Goal: Communication & Community: Answer question/provide support

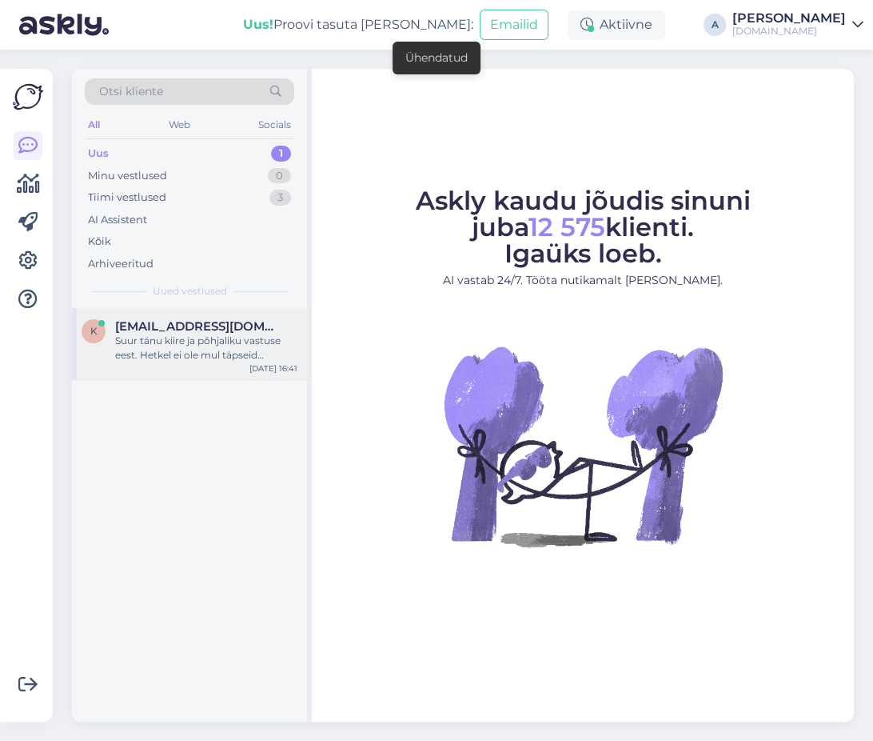
click at [250, 350] on div "Suur tänu kiire ja põhjaliku vastuse eest. Hetkel ei ole mul täpseid kuupäevi e…" at bounding box center [206, 348] width 182 height 29
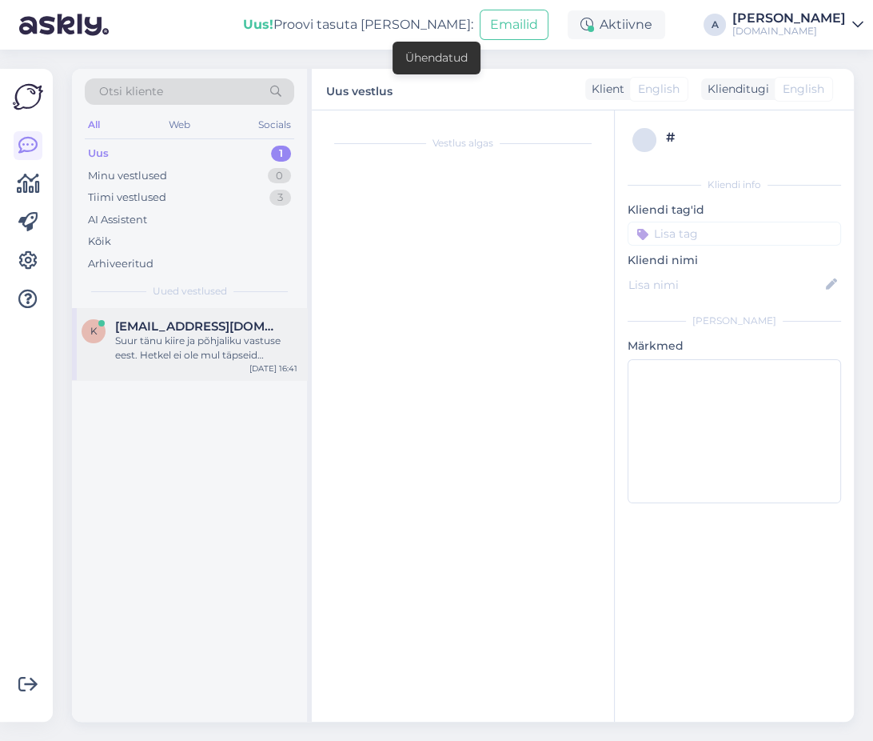
scroll to position [1303, 0]
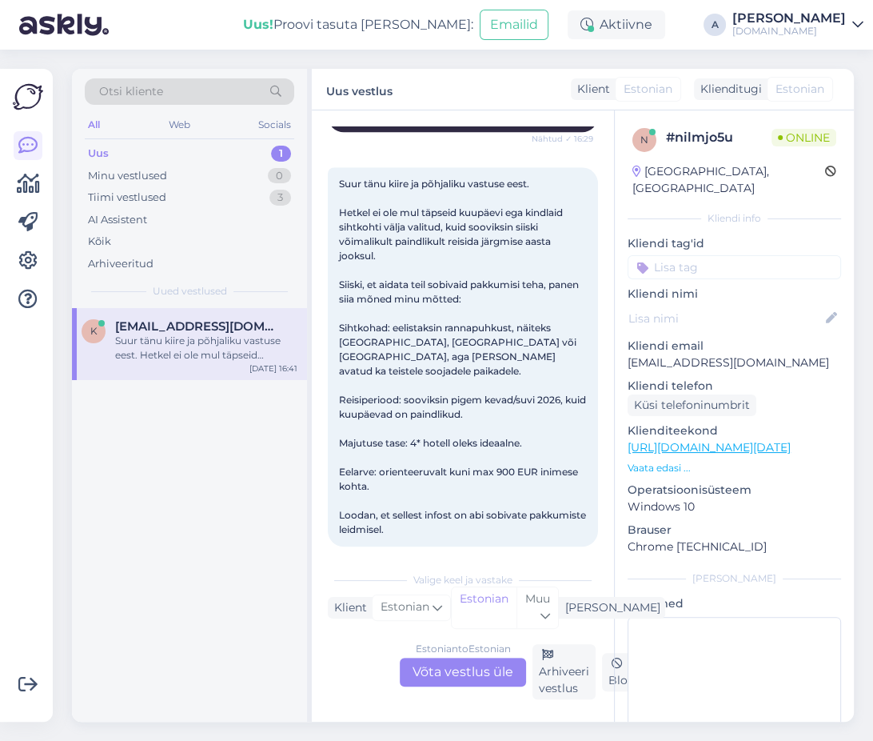
click at [493, 670] on div "Estonian to Estonian Võta vestlus üle" at bounding box center [463, 671] width 126 height 29
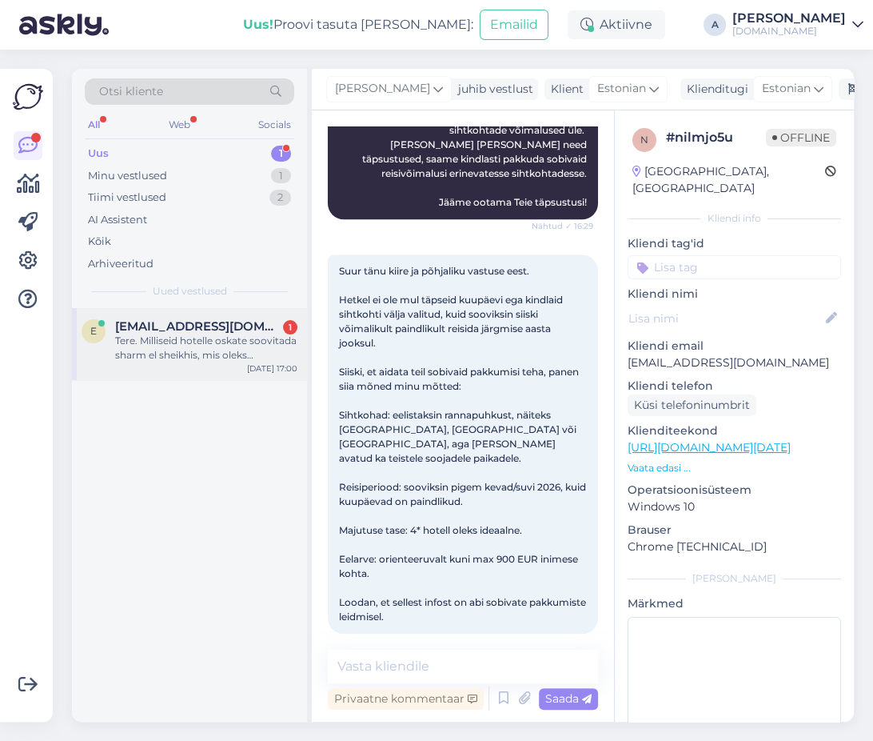
click at [246, 328] on div "[EMAIL_ADDRESS][DOMAIN_NAME] 1" at bounding box center [206, 326] width 182 height 14
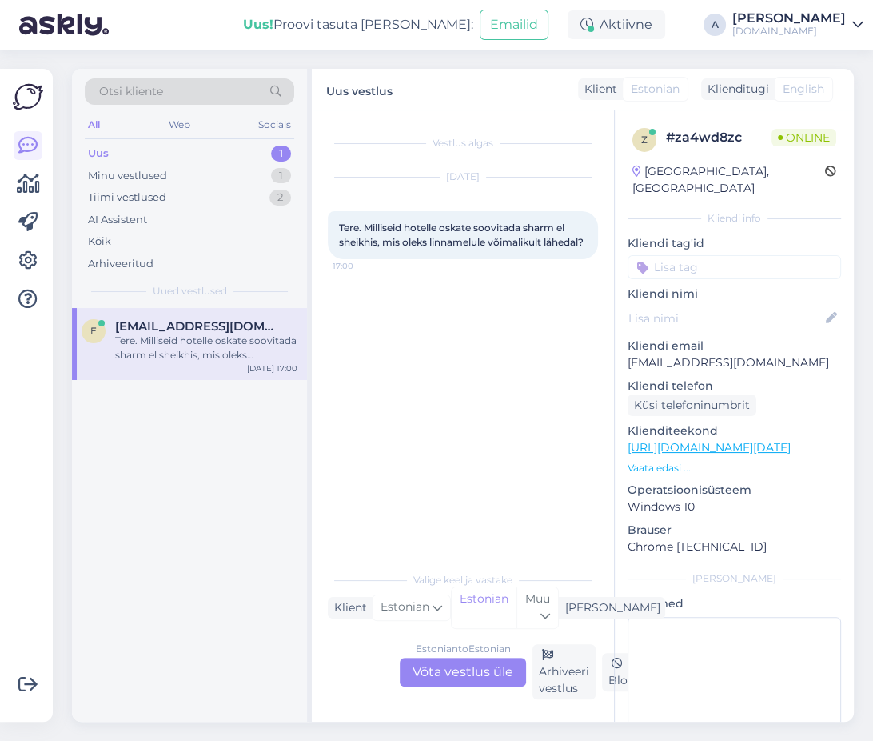
click at [470, 675] on div "Estonian to Estonian Võta vestlus üle" at bounding box center [463, 671] width 126 height 29
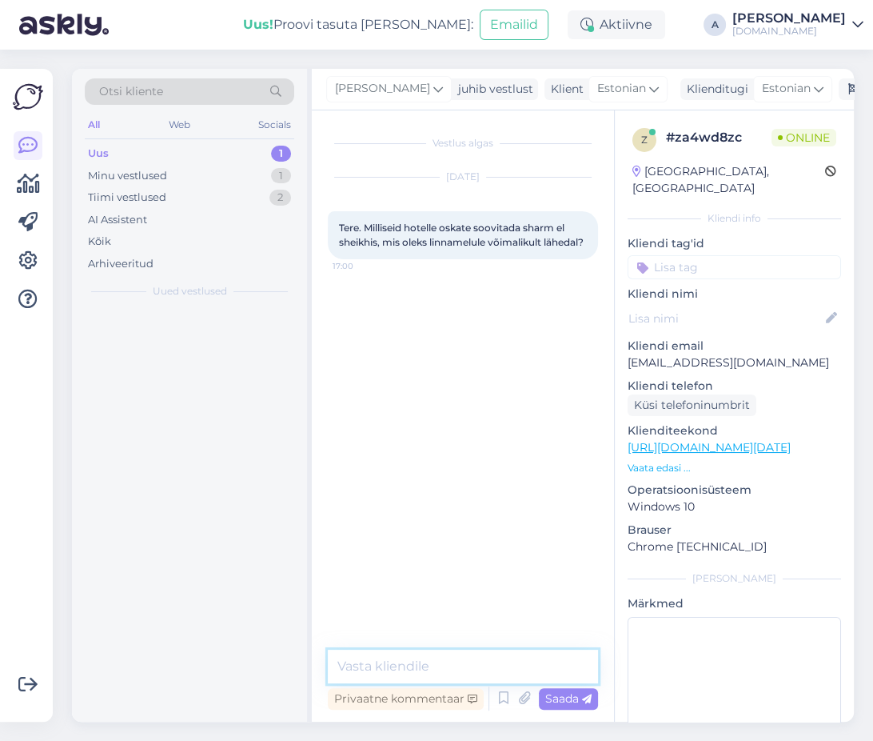
click at [469, 674] on textarea at bounding box center [463, 666] width 270 height 34
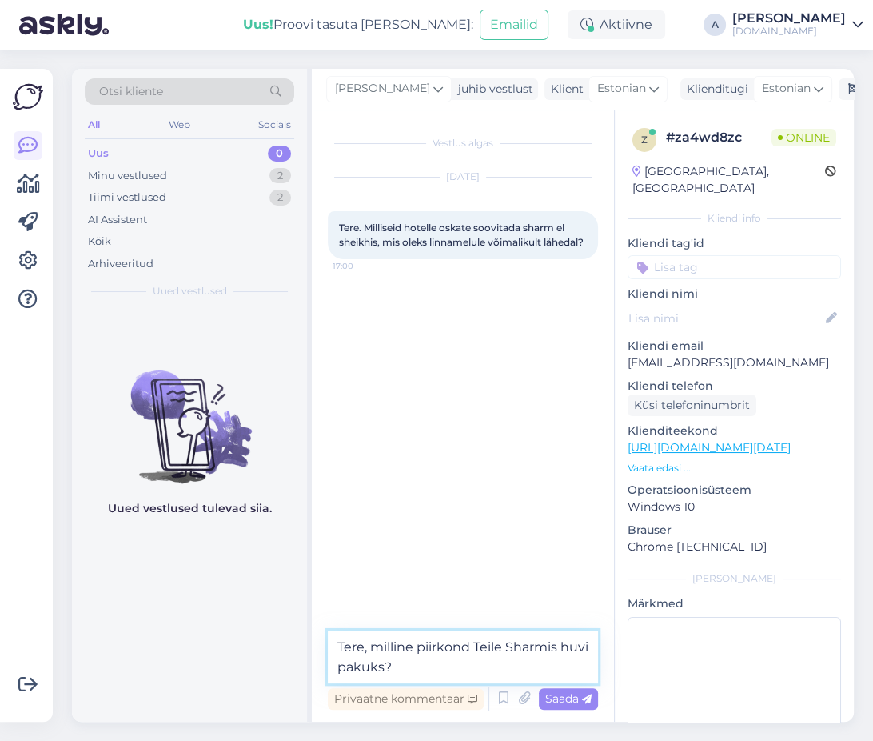
type textarea "Tere, milline piirkond Teile Sharmis huvi pakuks?"
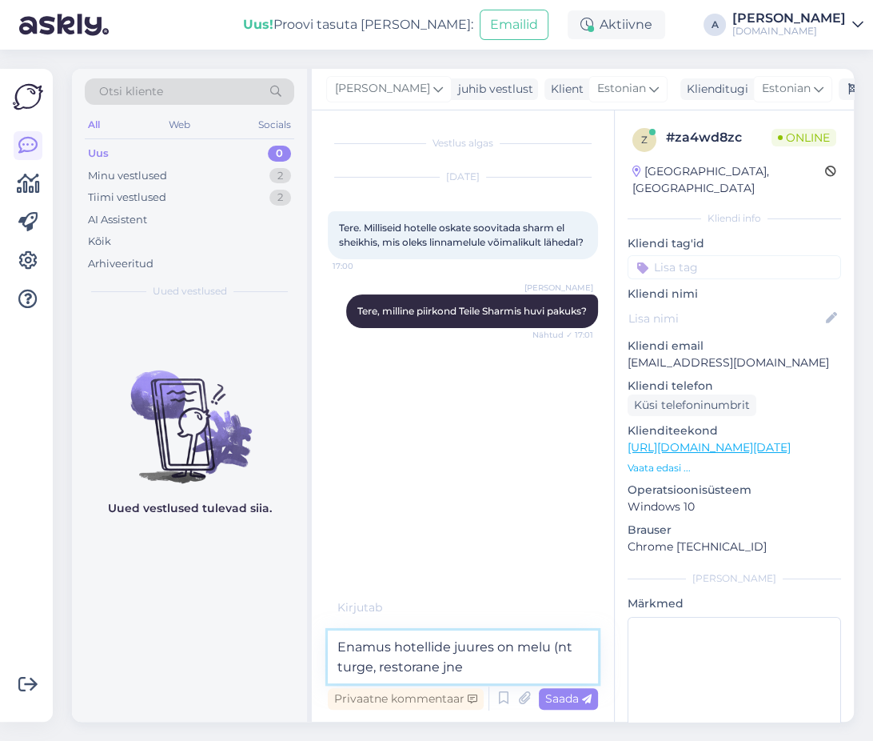
type textarea "Enamus hotellide juures on melu (nt turge, restorane jne)"
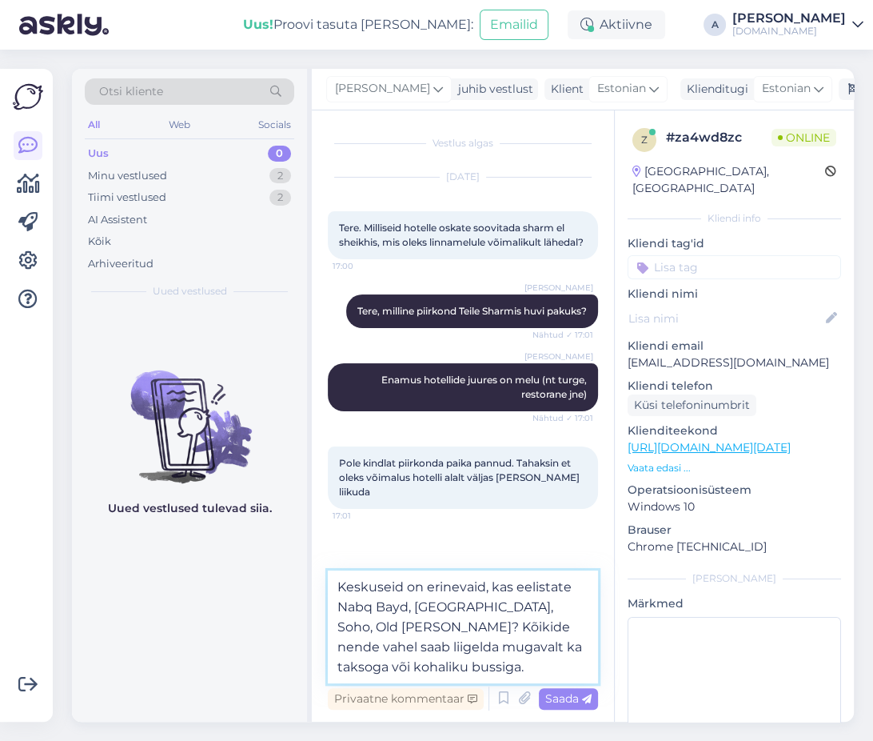
type textarea "Keskuseid on erinevaid, kas eelistate Nabq Bayd, [GEOGRAPHIC_DATA], Soho, Old […"
click at [557, 695] on span "Saada" at bounding box center [568, 698] width 46 height 14
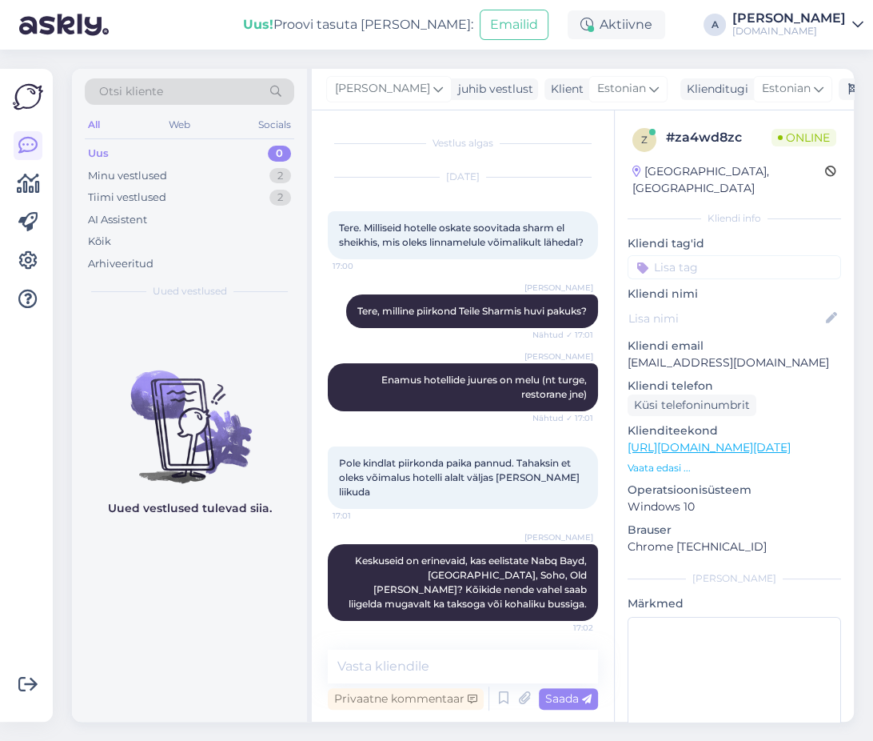
scroll to position [31, 0]
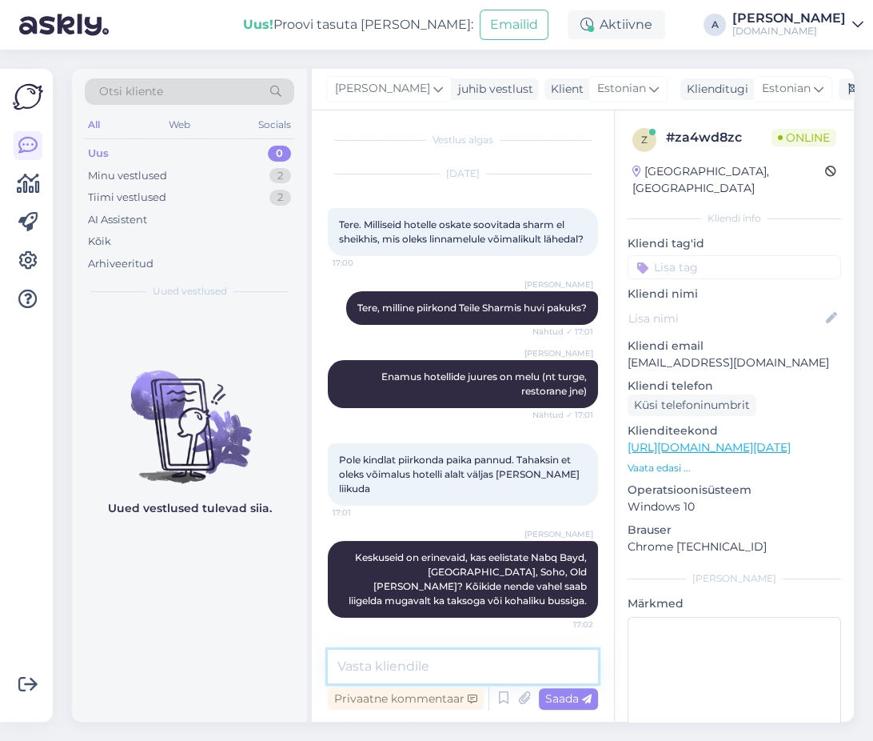
click at [449, 669] on textarea at bounding box center [463, 666] width 270 height 34
type textarea "J"
type textarea "T"
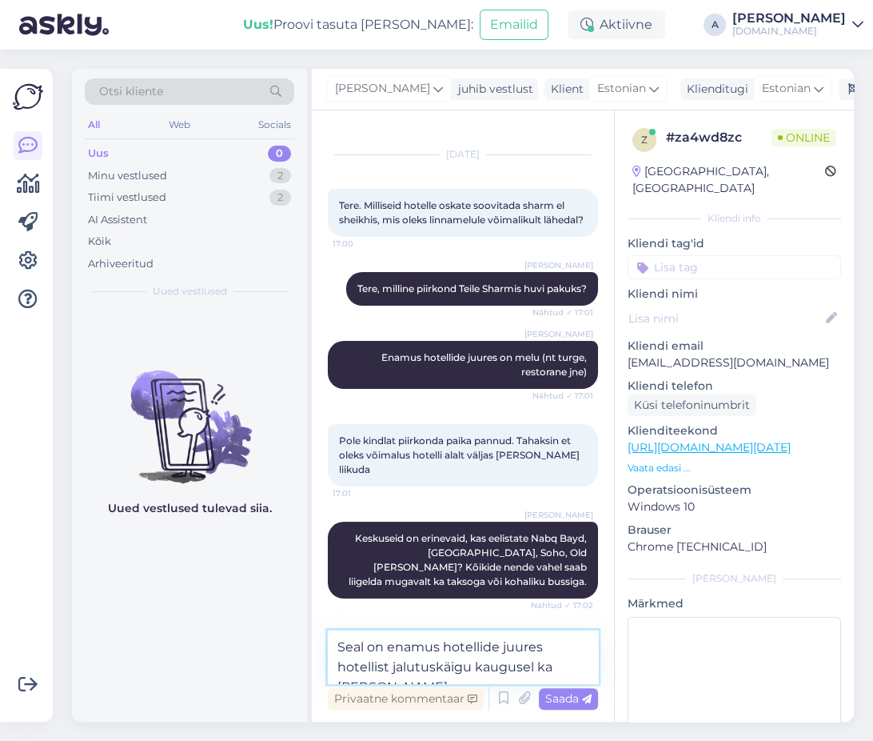
scroll to position [70, 0]
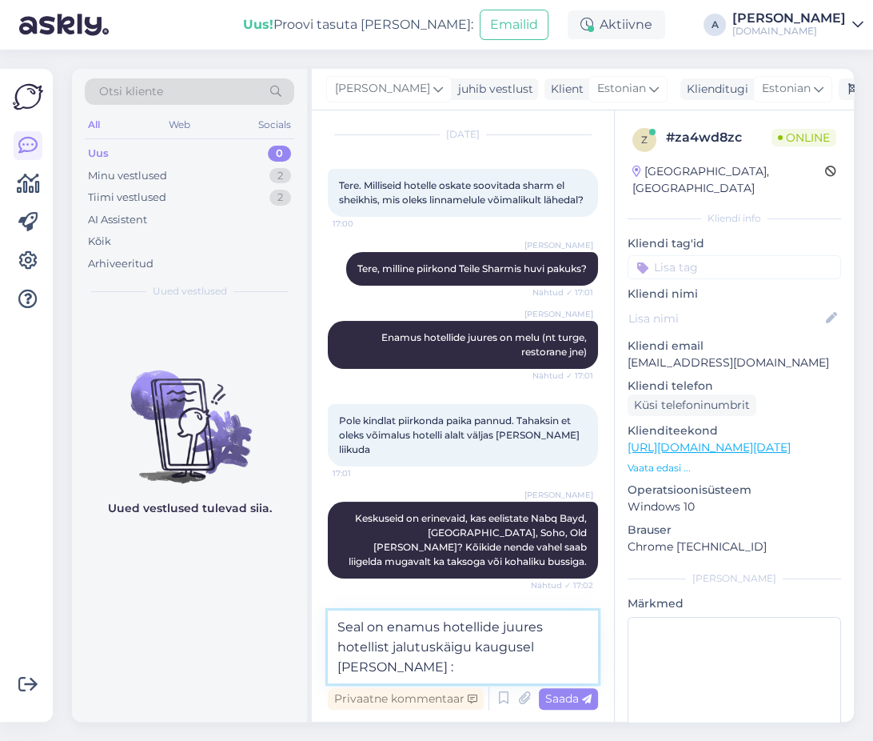
type textarea "Seal on enamus hotellide juures hotellist jalutuskäigu kaugusel [PERSON_NAME] :)"
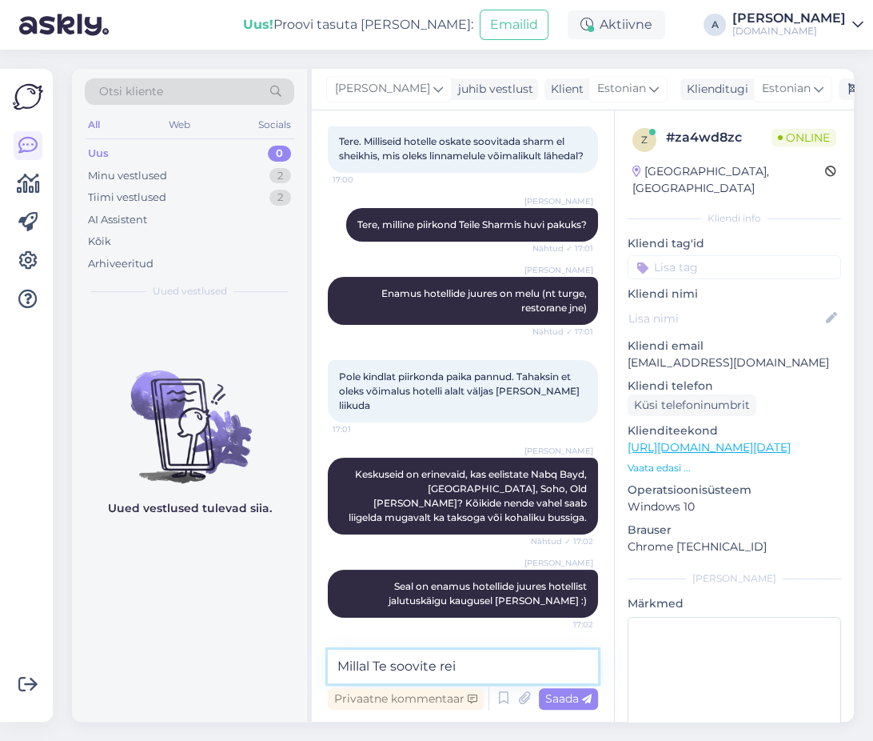
scroll to position [131, 0]
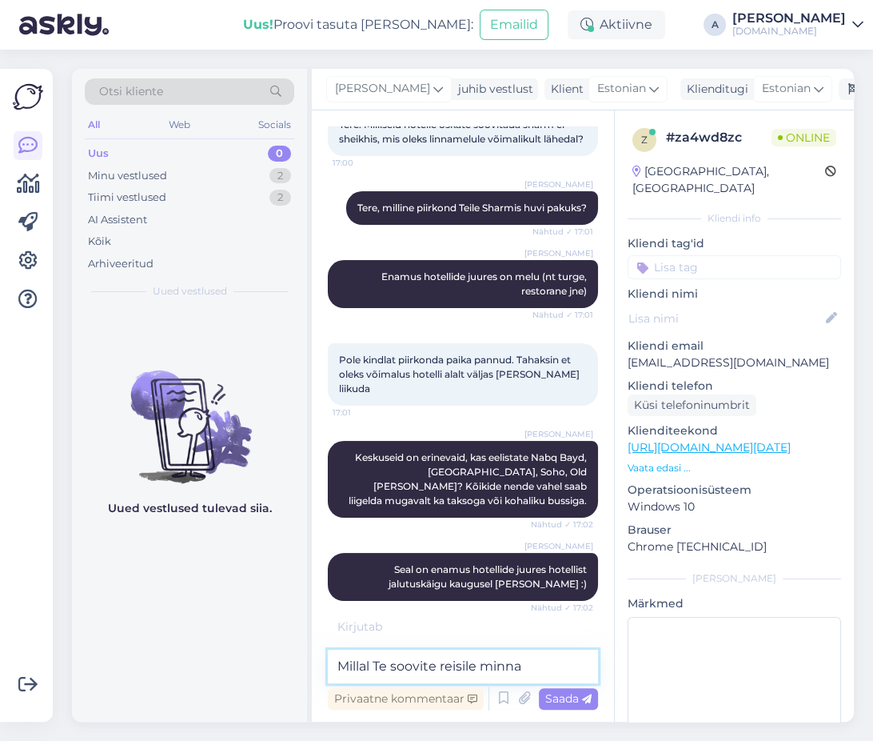
type textarea "Millal Te soovite reisile minna?"
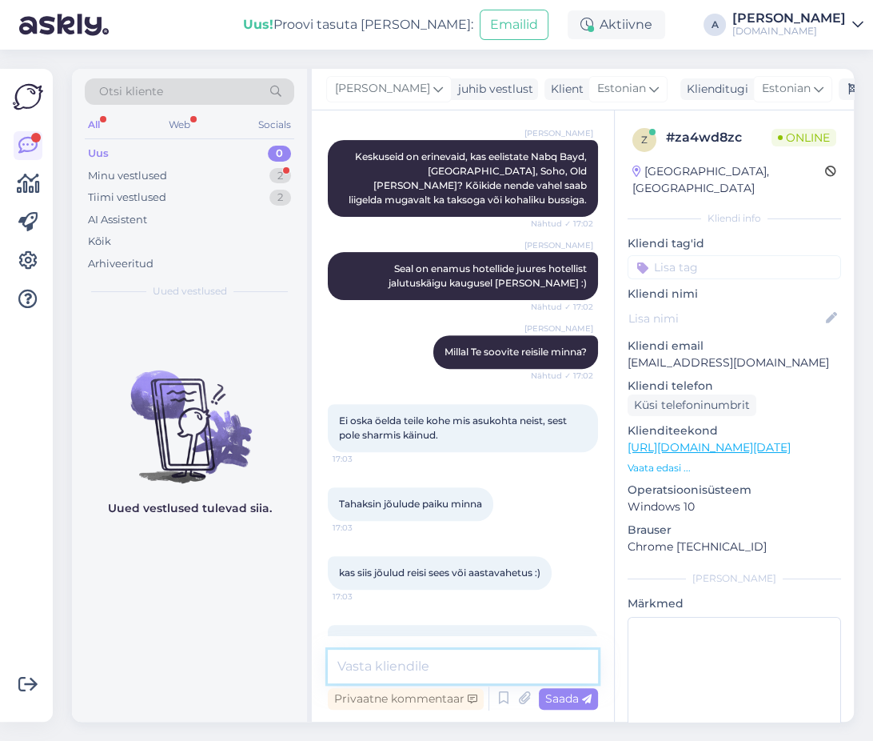
scroll to position [487, 0]
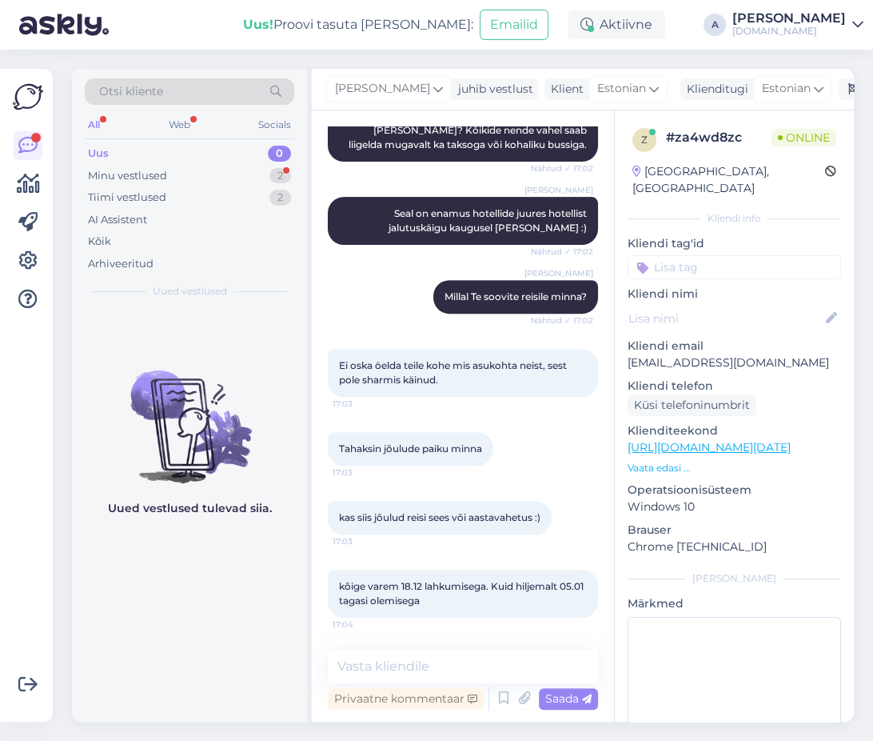
click at [459, 649] on div "Vestlus algas [DATE] Tere. Milliseid hotelle oskate soovitada sharm el sheikhis…" at bounding box center [463, 415] width 302 height 611
click at [458, 656] on textarea at bounding box center [463, 666] width 270 height 34
type textarea "[PERSON_NAME] te pakkumist soovite?"
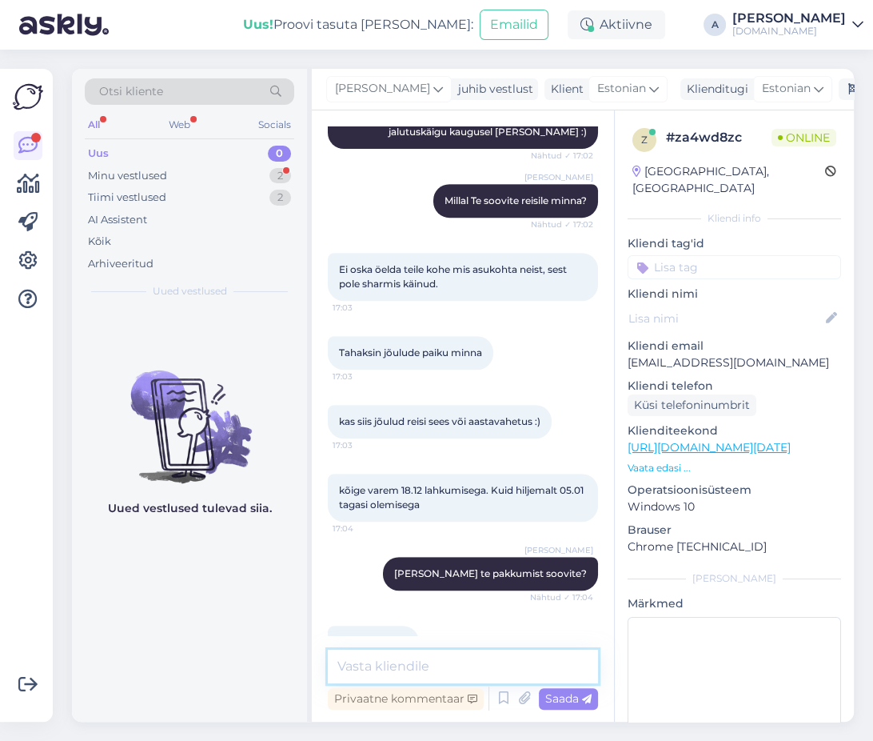
scroll to position [624, 0]
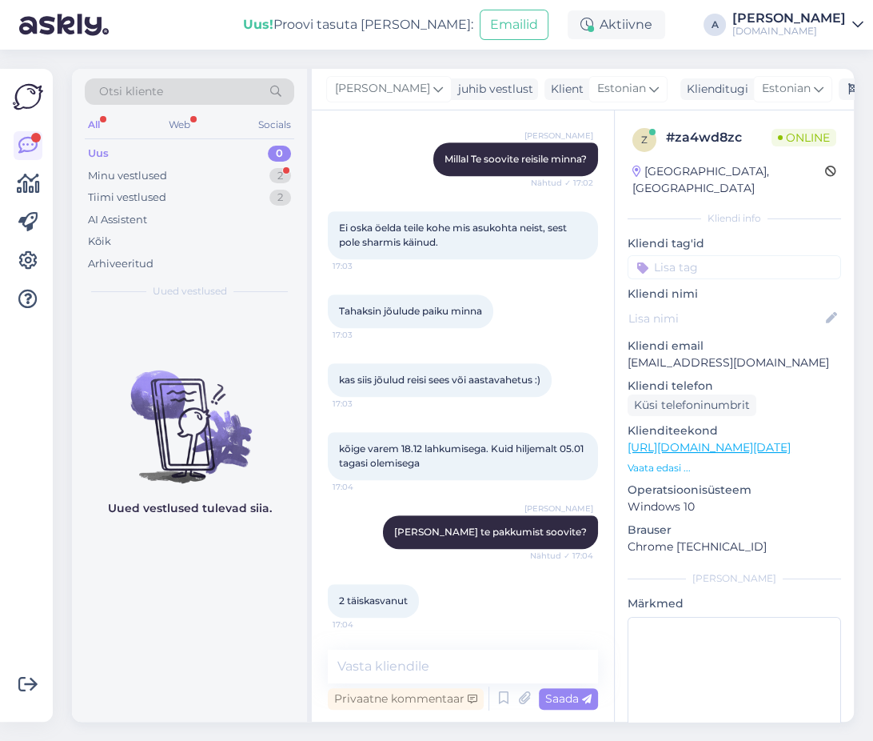
click at [702, 440] on link "[URL][DOMAIN_NAME][DATE]" at bounding box center [709, 447] width 163 height 14
click at [459, 678] on textarea at bounding box center [463, 666] width 270 height 34
drag, startPoint x: 326, startPoint y: 653, endPoint x: 187, endPoint y: 649, distance: 139.2
click at [189, 650] on div "Otsi kliente All Web Socials Uus 0 Minu vestlused 2 Tiimi vestlused 2 AI Assist…" at bounding box center [463, 395] width 782 height 653
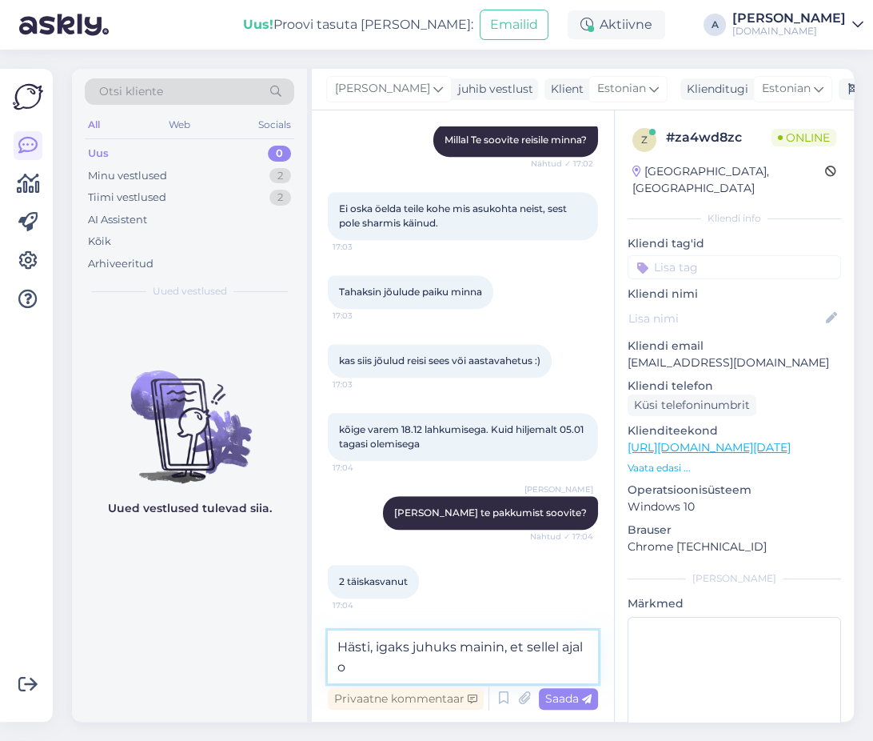
scroll to position [641, 0]
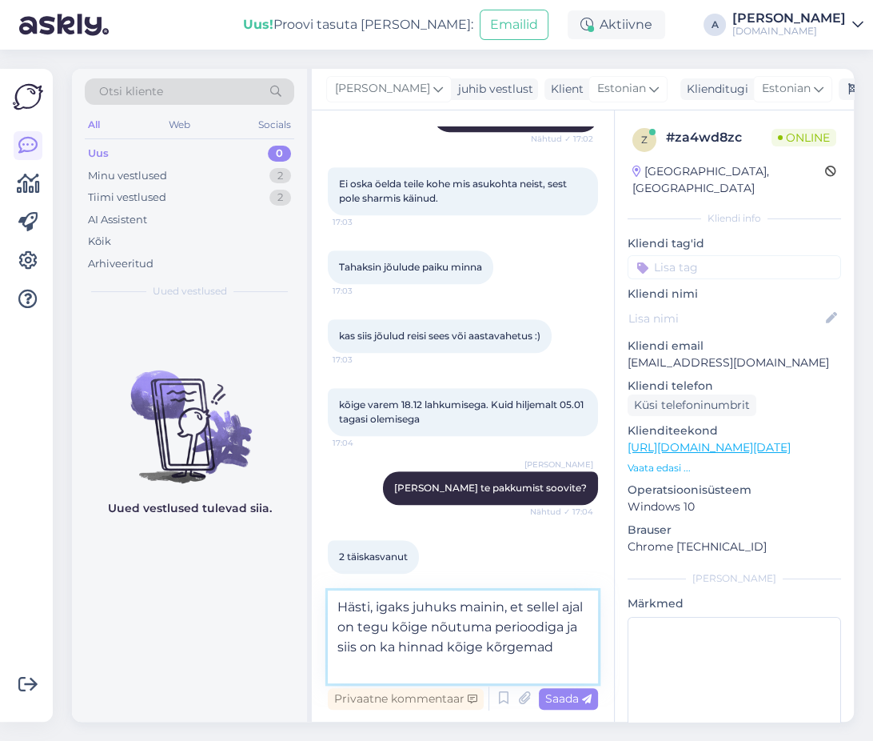
type textarea "Hästi, igaks juhuks mainin, et sellel ajal on tegu kõige nõutuma perioodiga ja …"
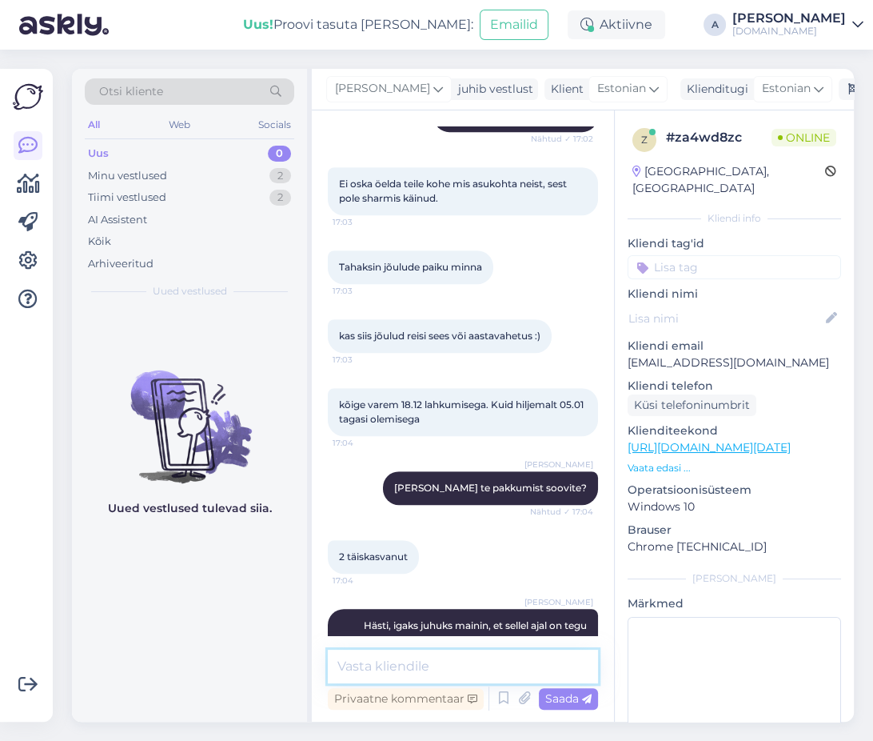
scroll to position [721, 0]
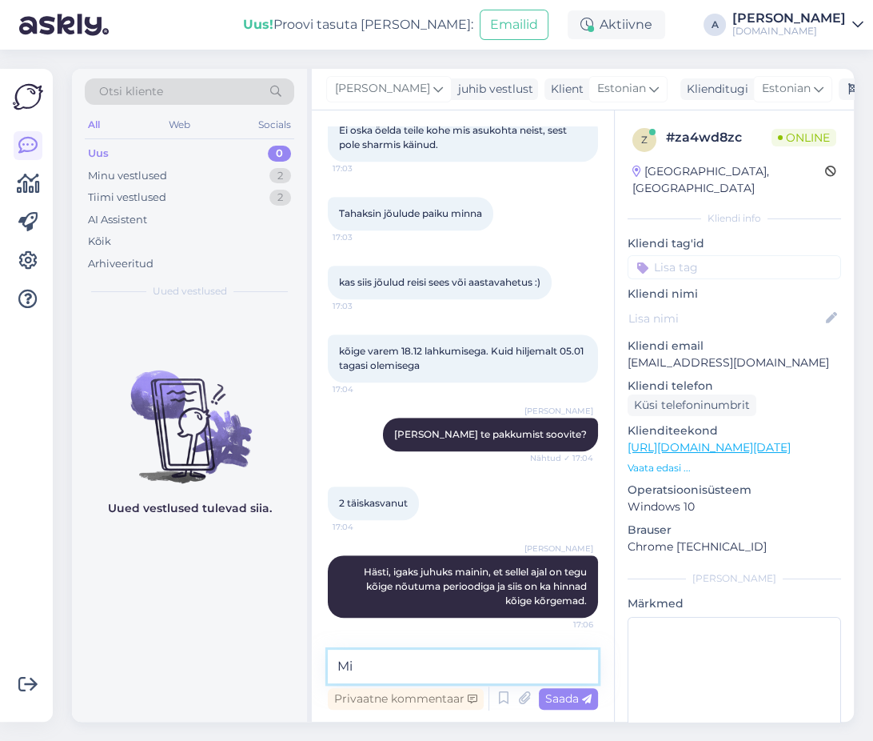
type textarea "M"
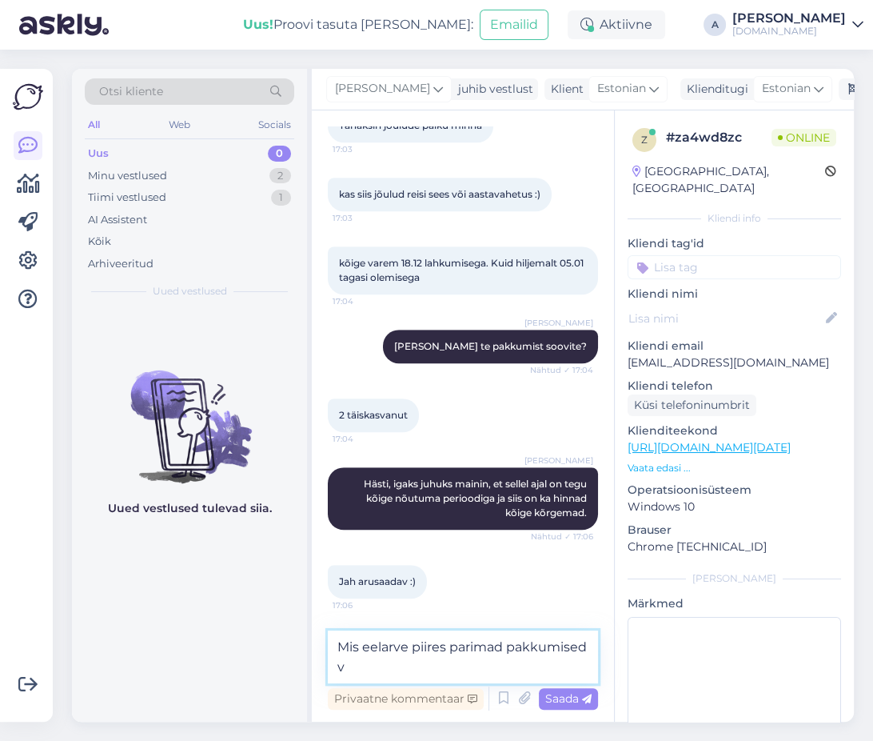
scroll to position [808, 0]
type textarea "Mis eelarve piires parimad pakkumised võiksime Teile saata?"
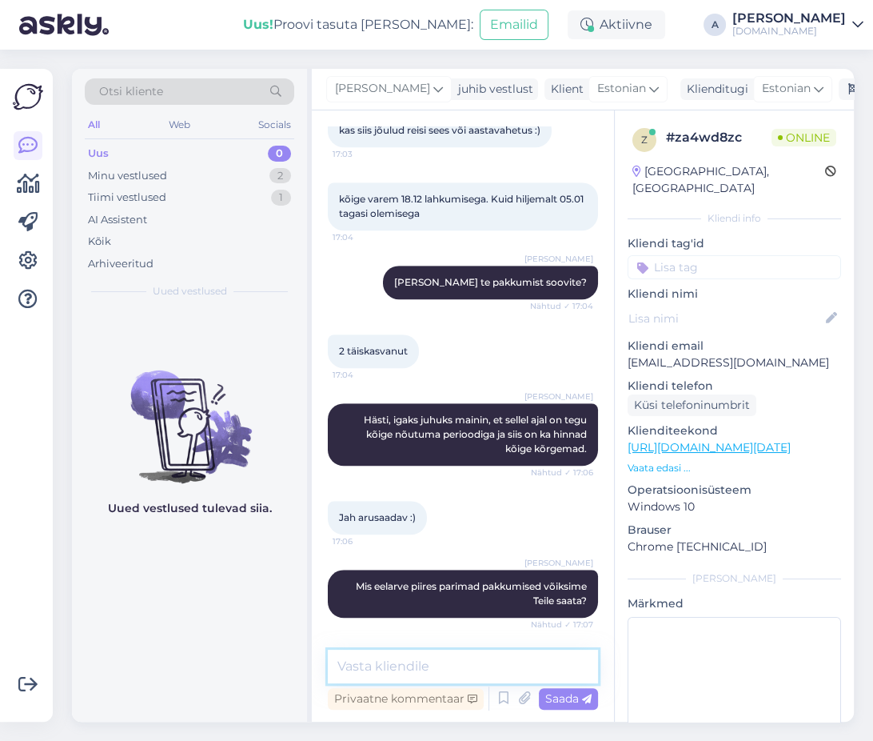
scroll to position [971, 0]
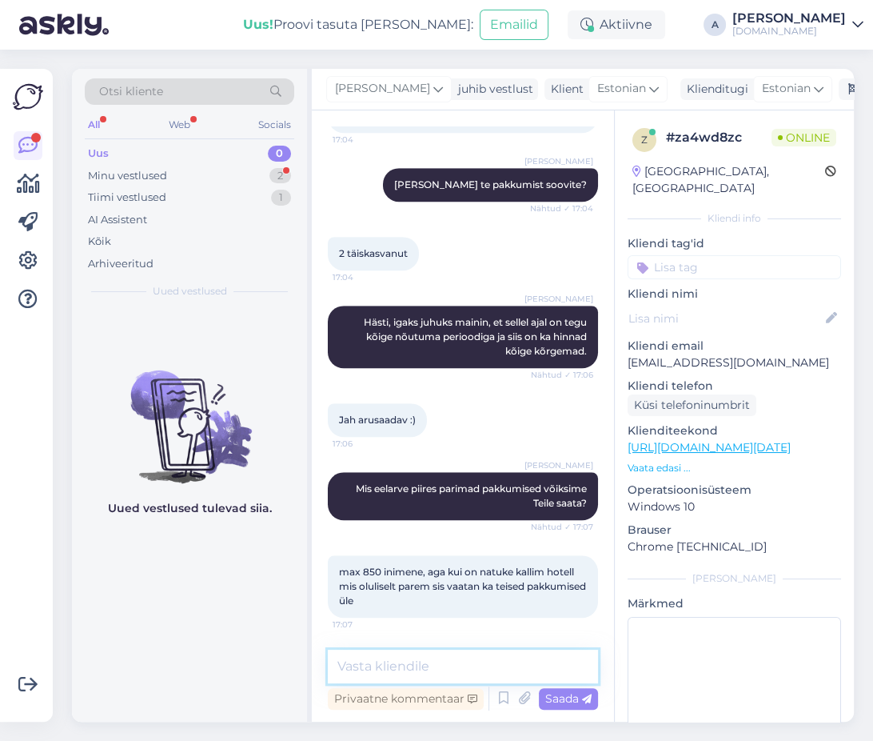
click at [506, 657] on textarea at bounding box center [463, 666] width 270 height 34
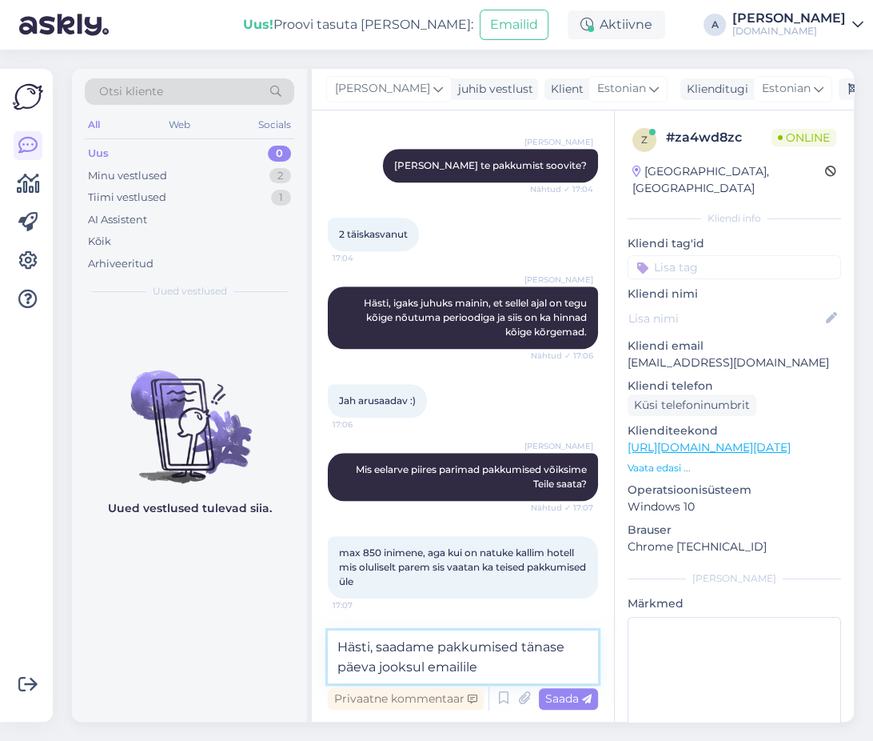
type textarea "Hästi, saadame pakkumised tänase päeva jooksul emailile."
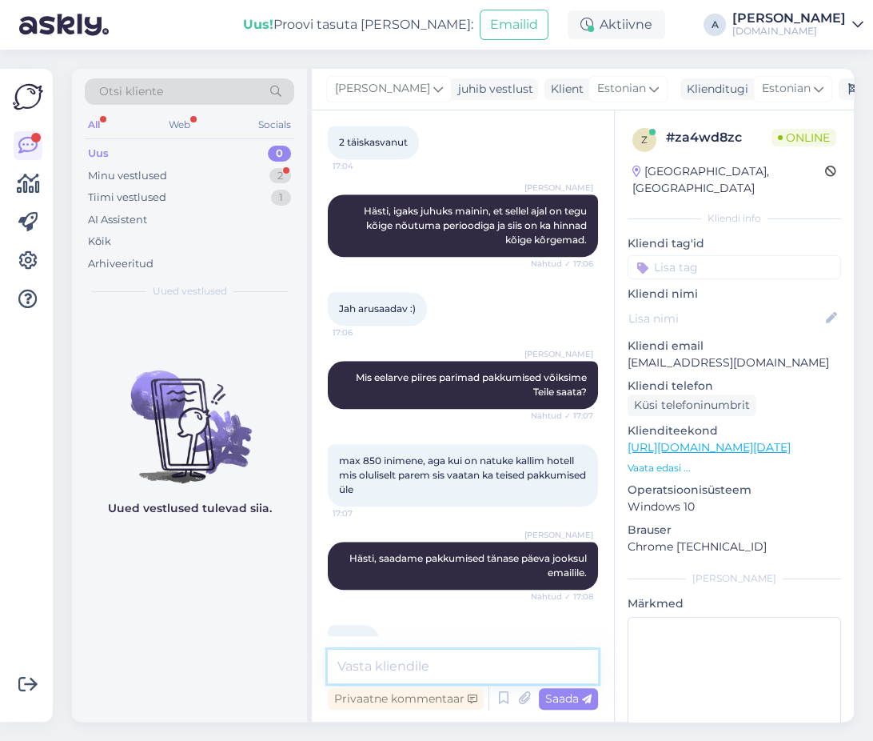
scroll to position [1123, 0]
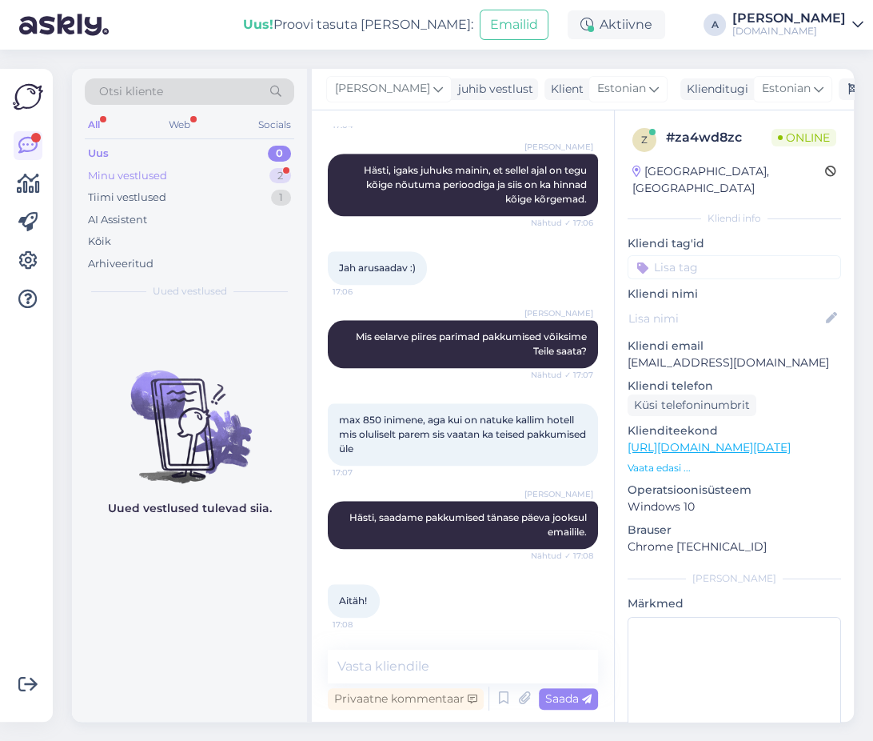
click at [260, 171] on div "Minu vestlused 2" at bounding box center [190, 176] width 210 height 22
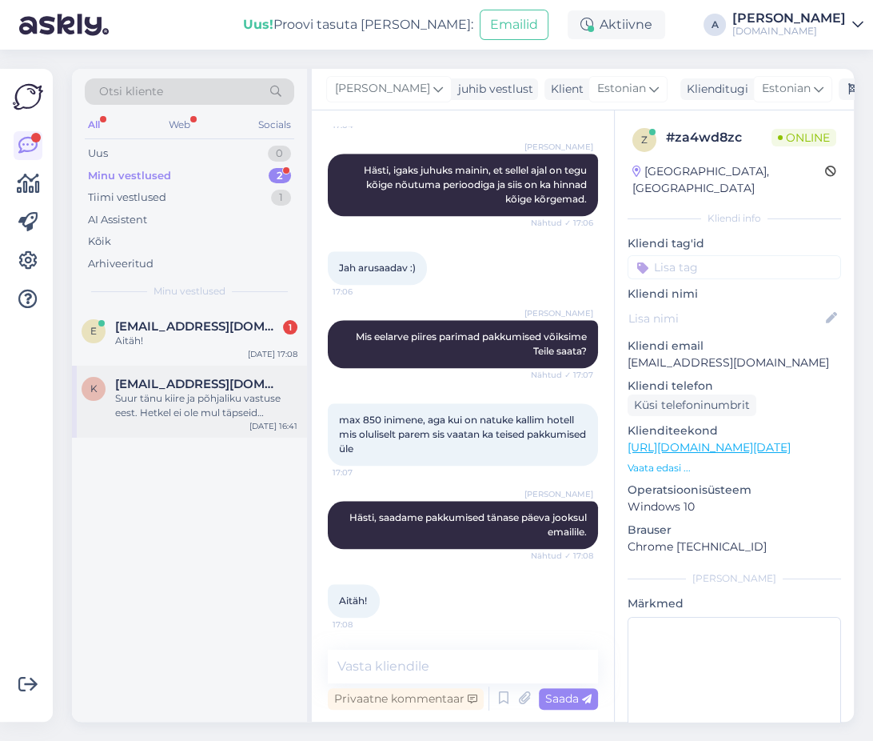
click at [266, 423] on div "[DATE] 16:41" at bounding box center [274, 426] width 48 height 12
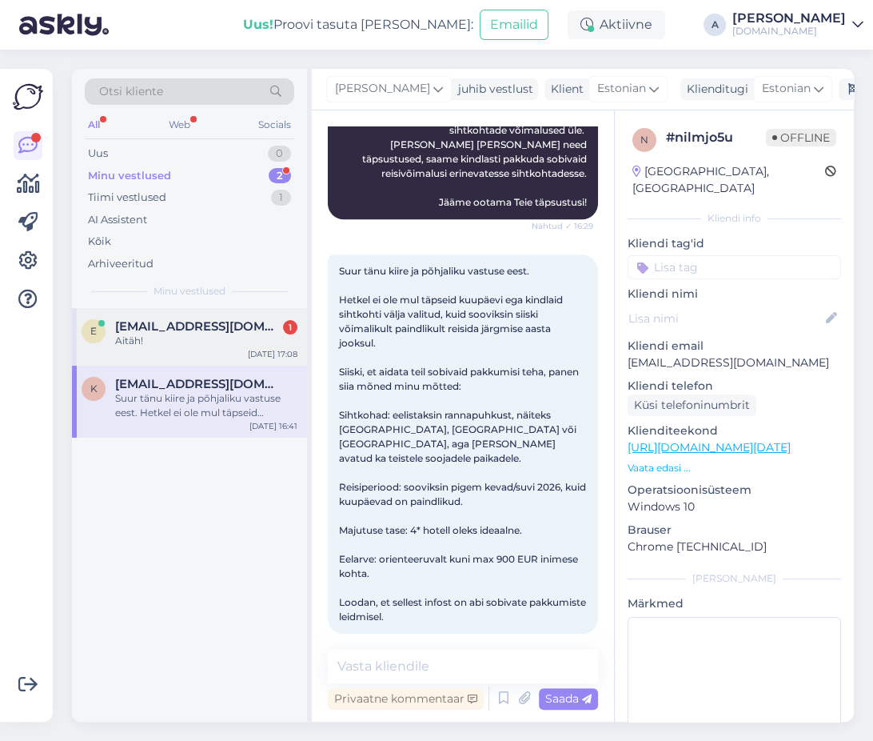
click at [248, 342] on div "Aitäh!" at bounding box center [206, 341] width 182 height 14
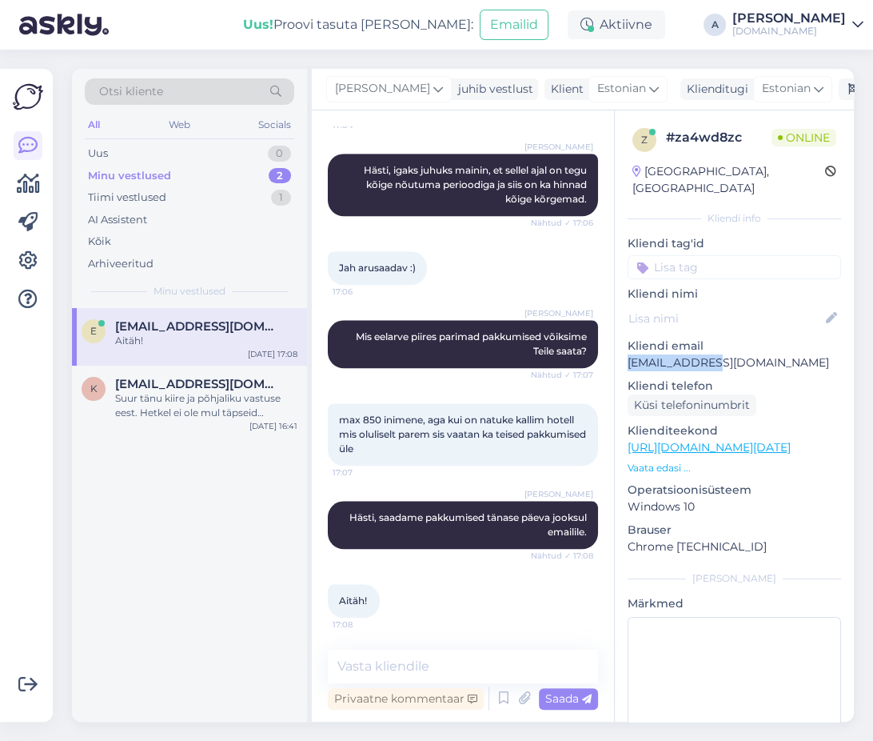
drag, startPoint x: 728, startPoint y: 348, endPoint x: 72, endPoint y: 119, distance: 694.6
click at [616, 349] on div "z # za4wd8zc Online [GEOGRAPHIC_DATA], [GEOGRAPHIC_DATA] Kliendi info Kliendi t…" at bounding box center [734, 447] width 239 height 674
copy p "[EMAIL_ADDRESS][DOMAIN_NAME]"
click at [249, 155] on div "Uus 1" at bounding box center [190, 153] width 210 height 22
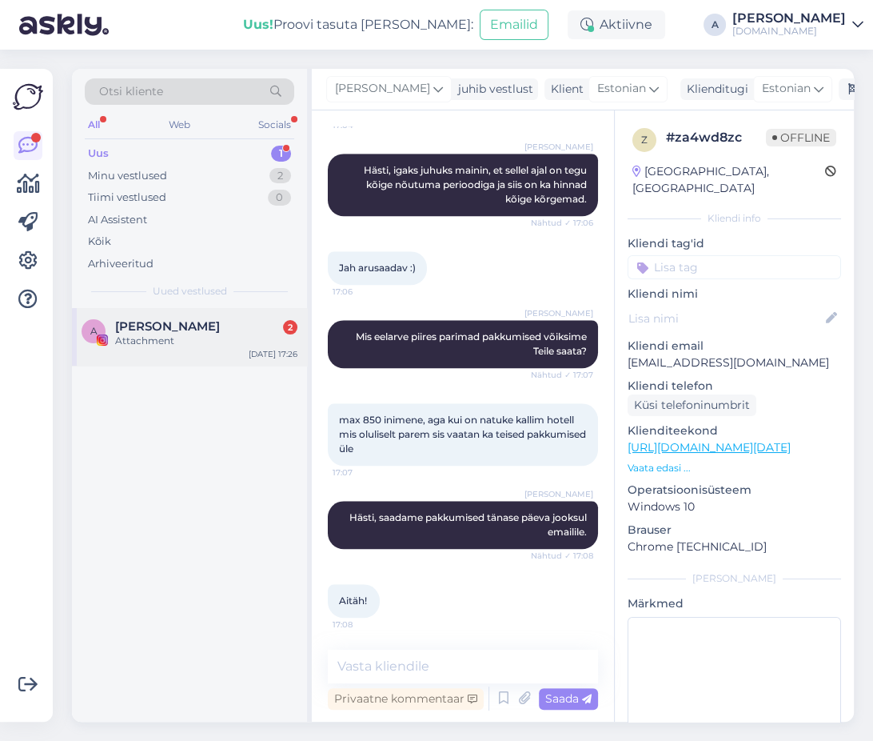
click at [228, 326] on div "[PERSON_NAME] 2" at bounding box center [206, 326] width 182 height 14
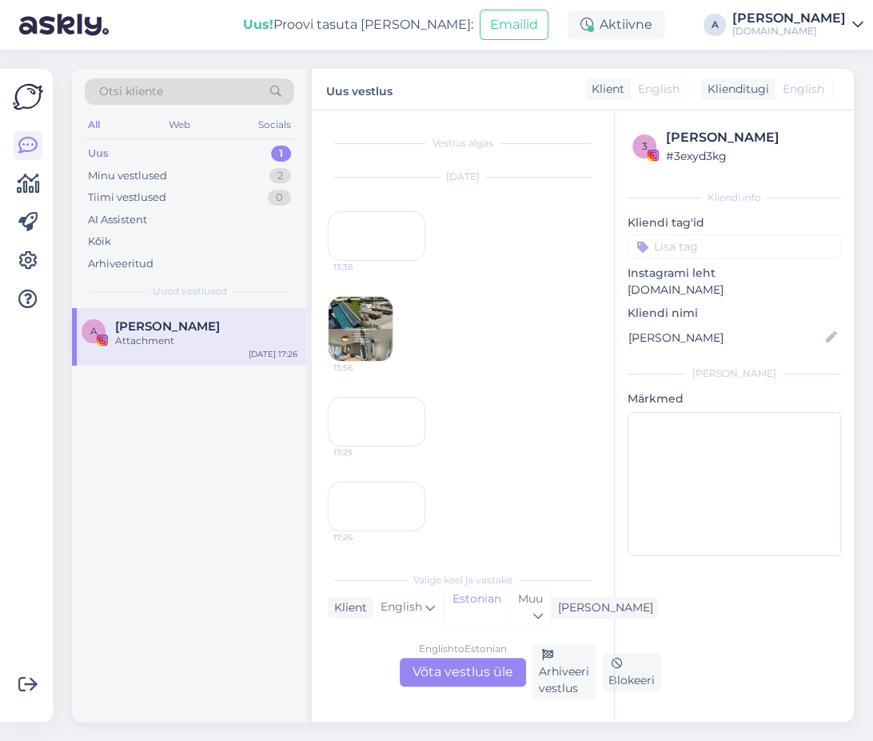
scroll to position [263, 0]
click at [391, 397] on div "17:25" at bounding box center [377, 422] width 98 height 50
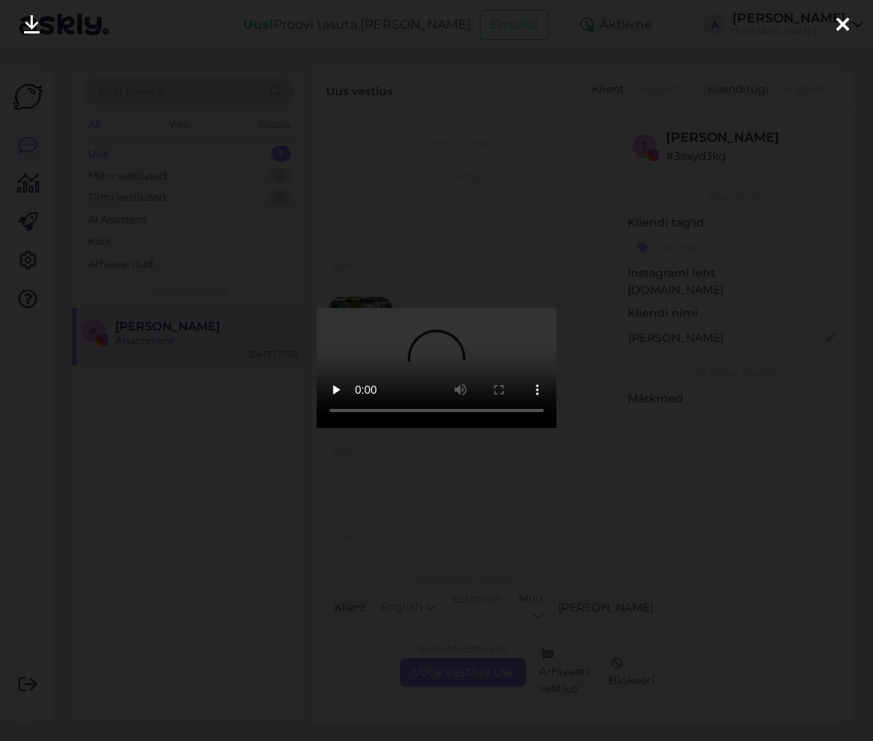
click at [842, 22] on icon at bounding box center [843, 25] width 13 height 21
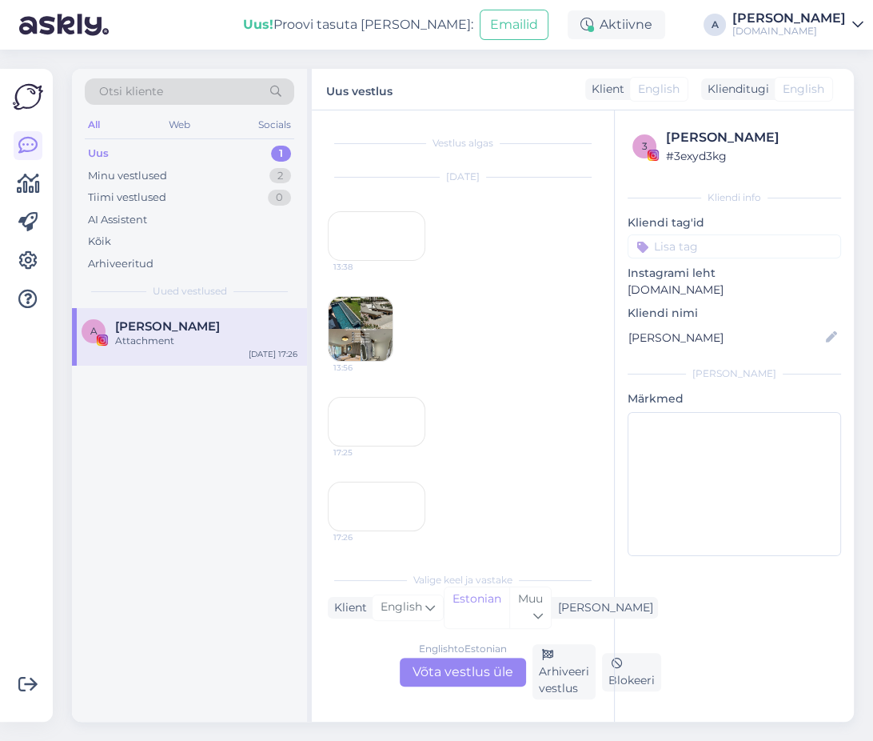
click at [390, 481] on div "17:26" at bounding box center [377, 506] width 98 height 50
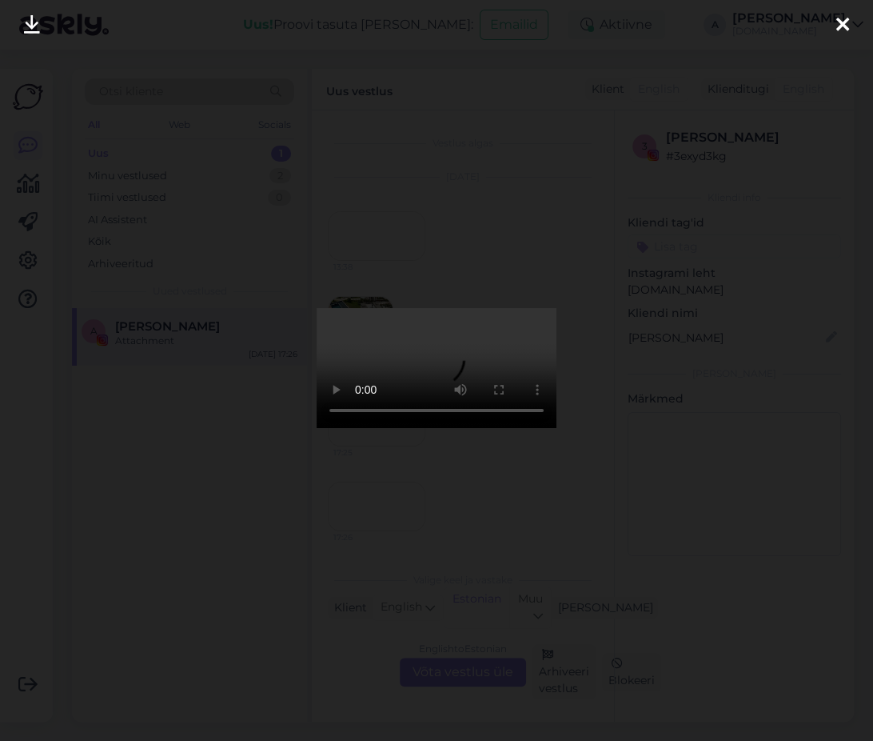
click at [853, 12] on div at bounding box center [843, 25] width 32 height 50
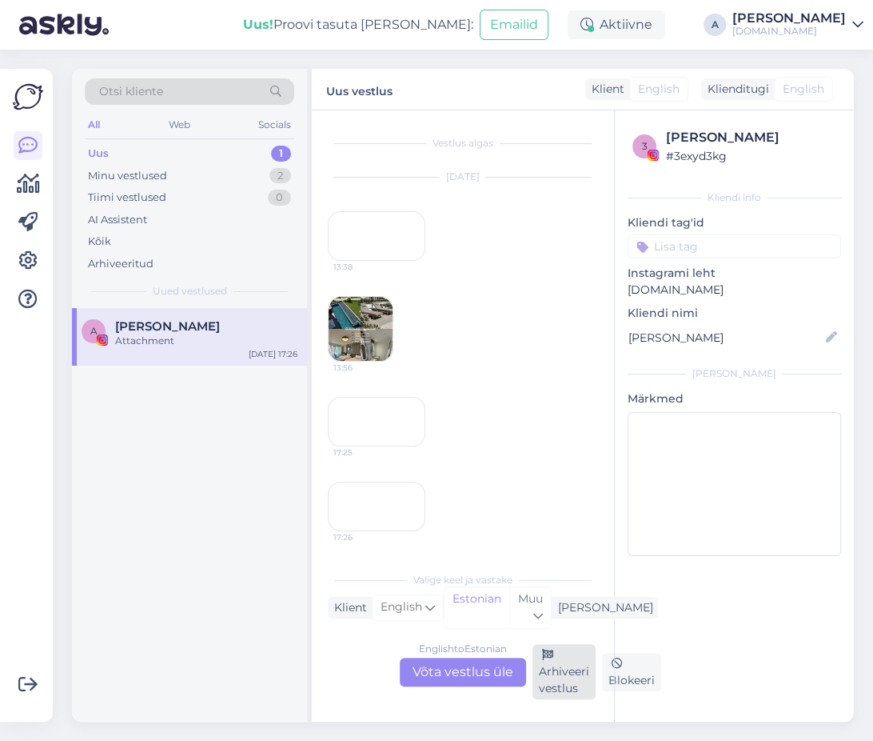
click at [544, 662] on div "Arhiveeri vestlus" at bounding box center [564, 671] width 63 height 55
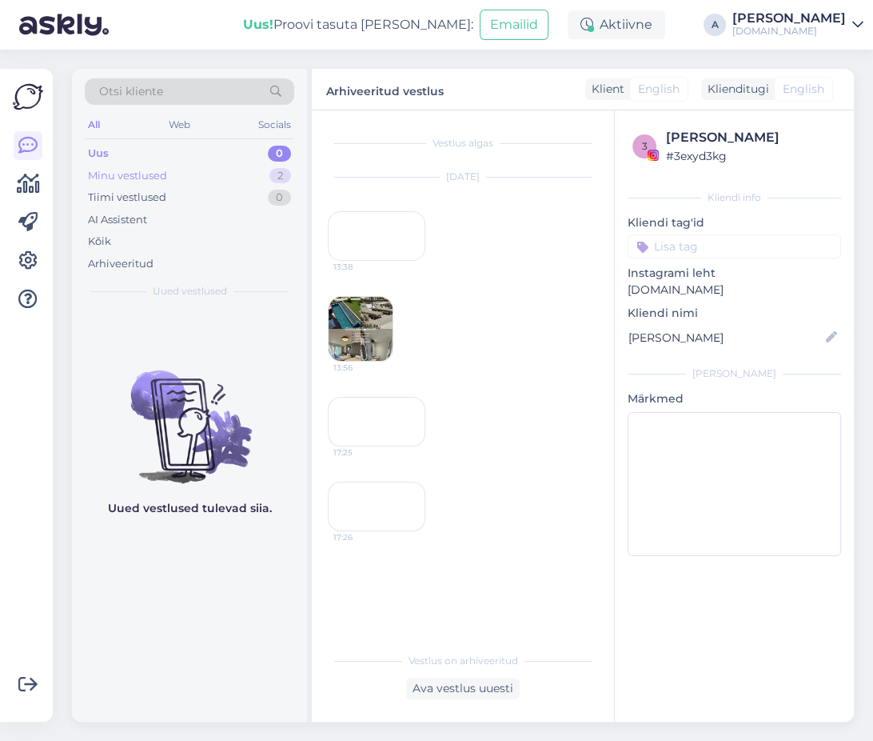
click at [223, 174] on div "Minu vestlused 2" at bounding box center [190, 176] width 210 height 22
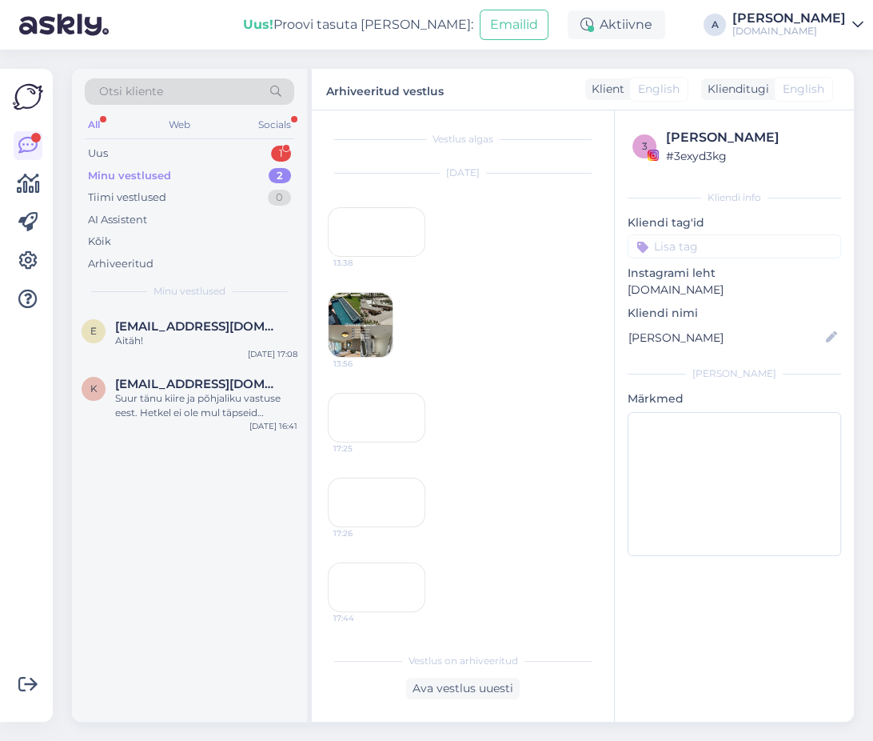
scroll to position [482, 0]
click at [400, 393] on div "17:25" at bounding box center [377, 418] width 98 height 50
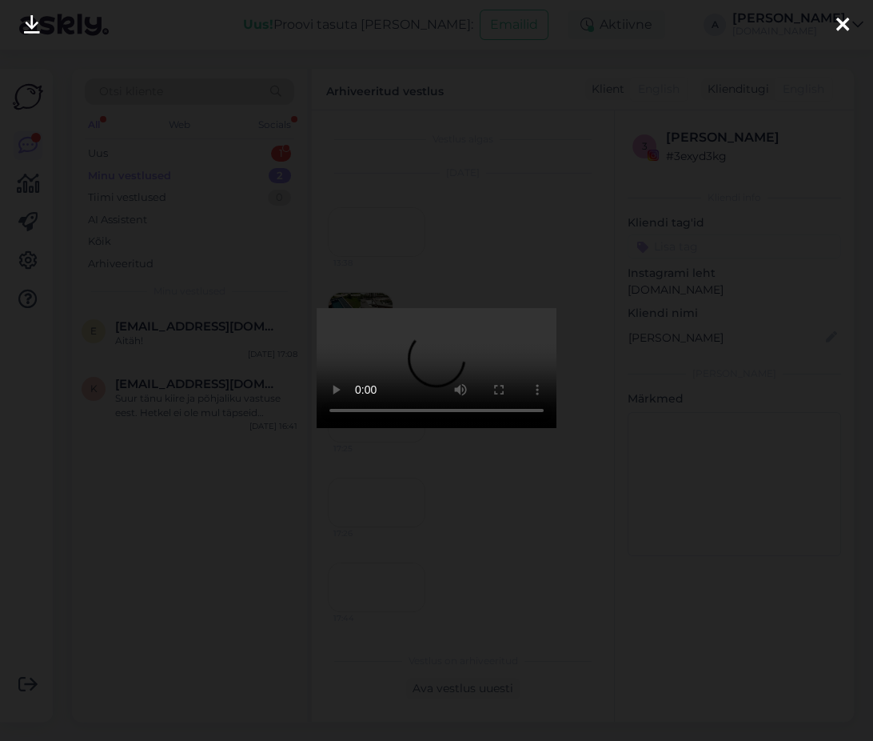
drag, startPoint x: 843, startPoint y: 25, endPoint x: 829, endPoint y: 34, distance: 16.2
click at [843, 24] on icon at bounding box center [843, 25] width 13 height 21
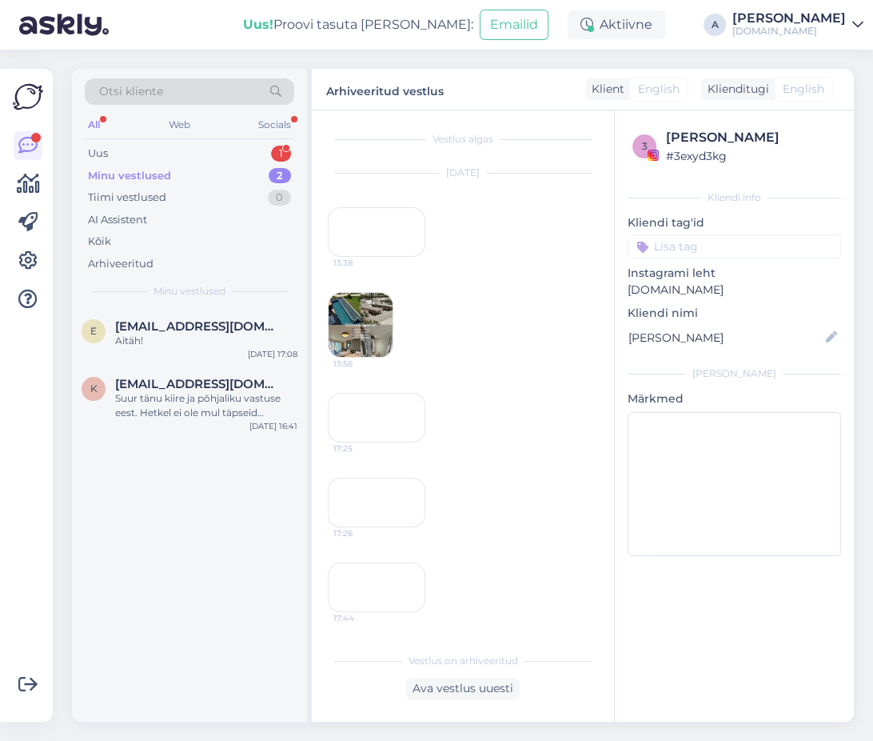
click at [370, 477] on div "17:26" at bounding box center [377, 502] width 98 height 50
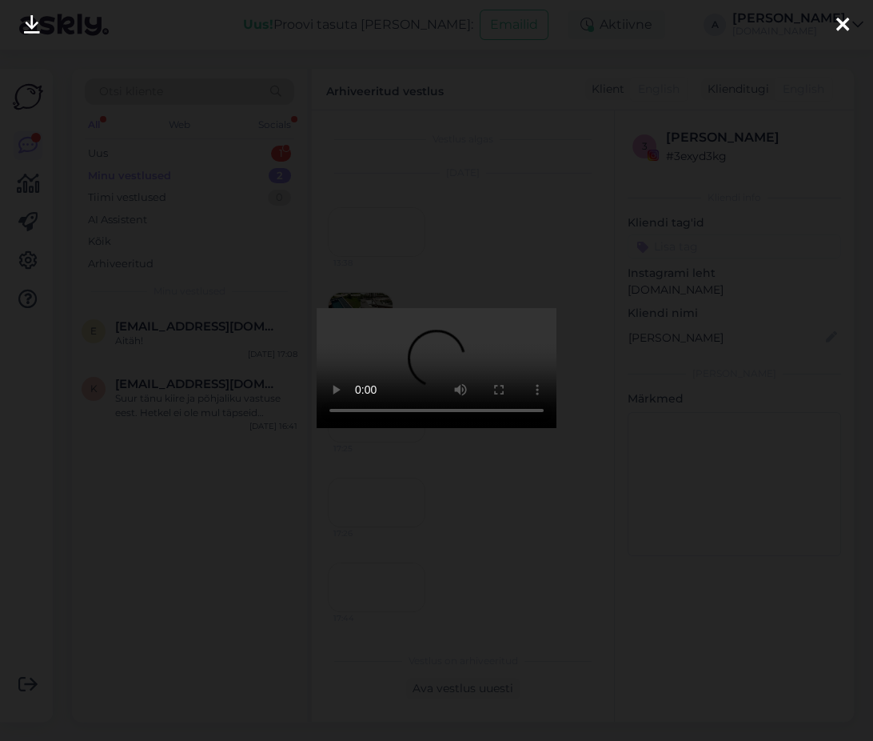
click at [849, 26] on div at bounding box center [843, 25] width 32 height 50
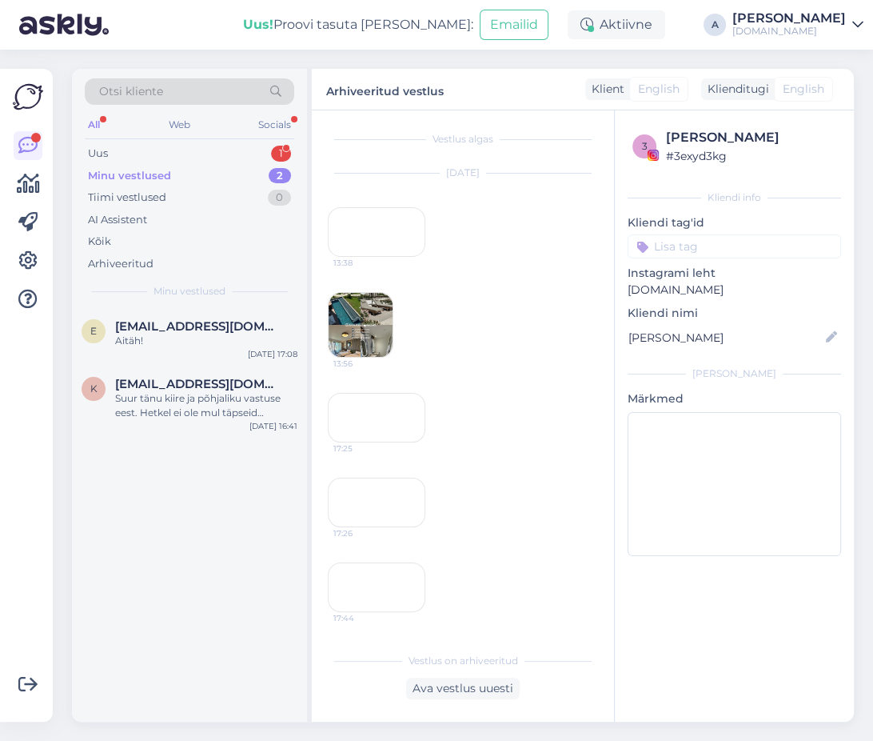
click at [373, 562] on div "17:44" at bounding box center [377, 587] width 98 height 50
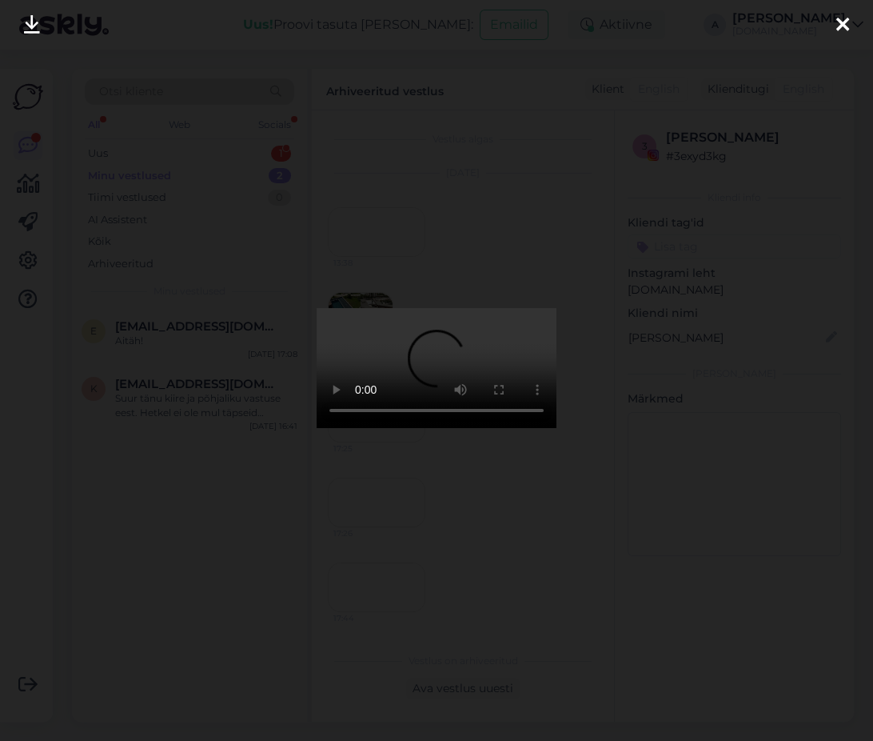
click at [841, 22] on icon at bounding box center [843, 25] width 13 height 21
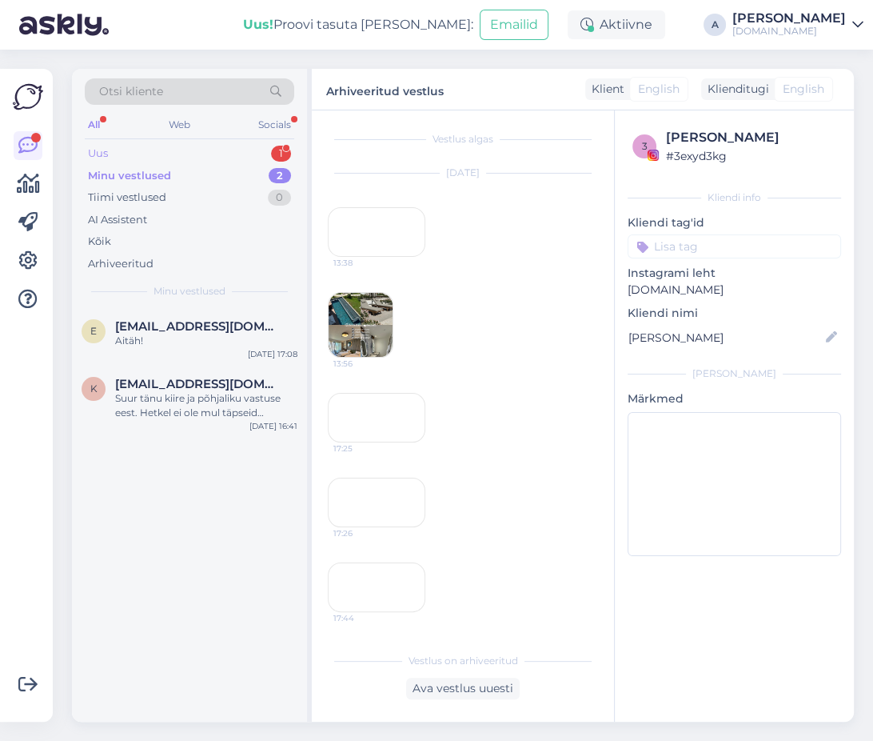
click at [274, 158] on div "Uus 1" at bounding box center [190, 153] width 210 height 22
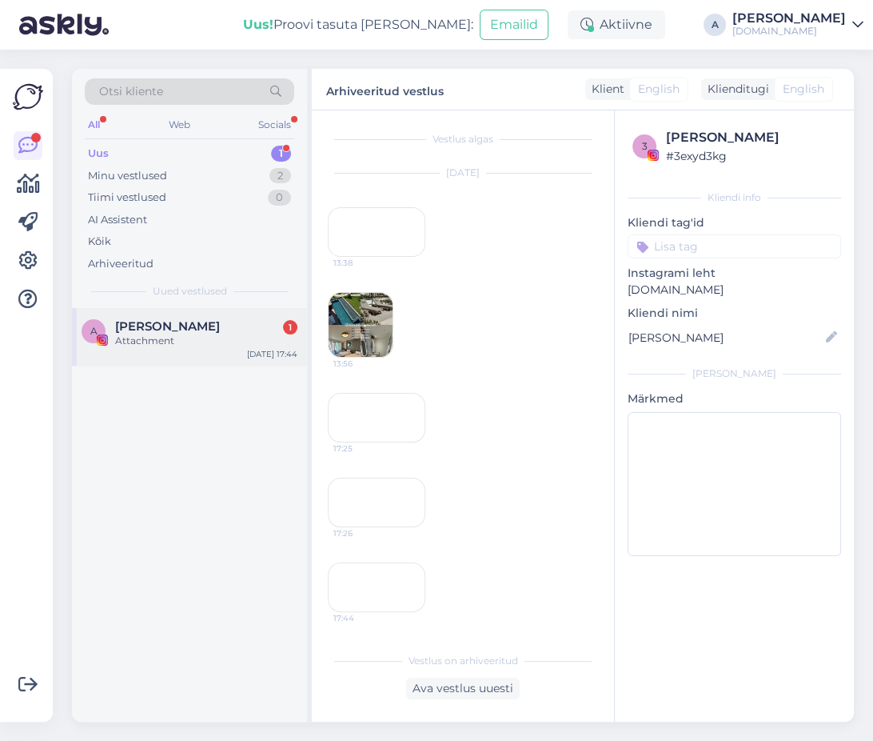
click at [228, 334] on div "Attachment" at bounding box center [206, 341] width 182 height 14
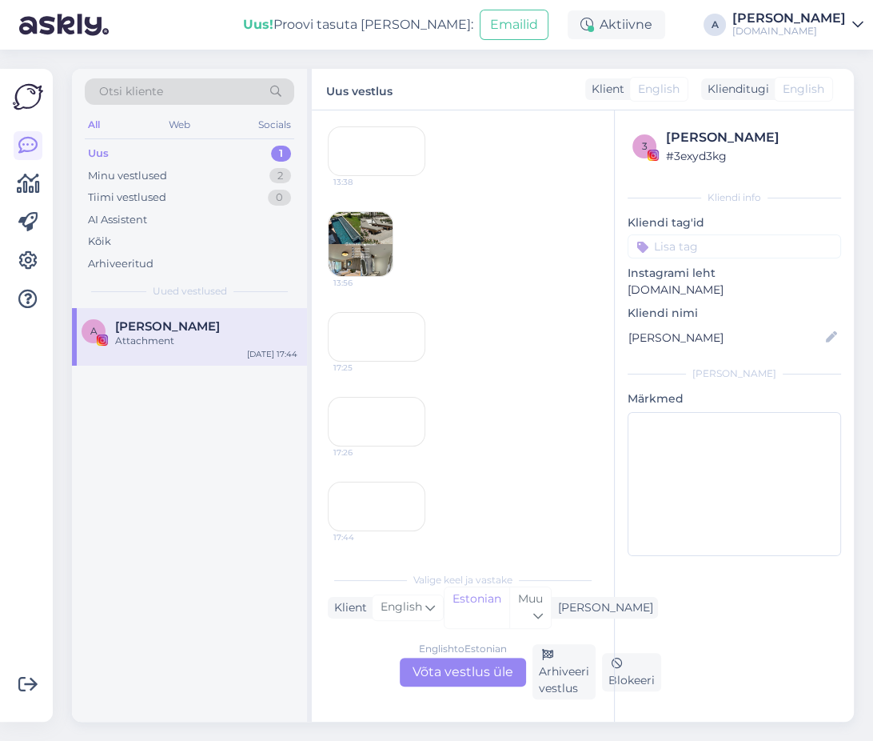
scroll to position [563, 0]
click at [556, 676] on div "Arhiveeri vestlus" at bounding box center [564, 671] width 63 height 55
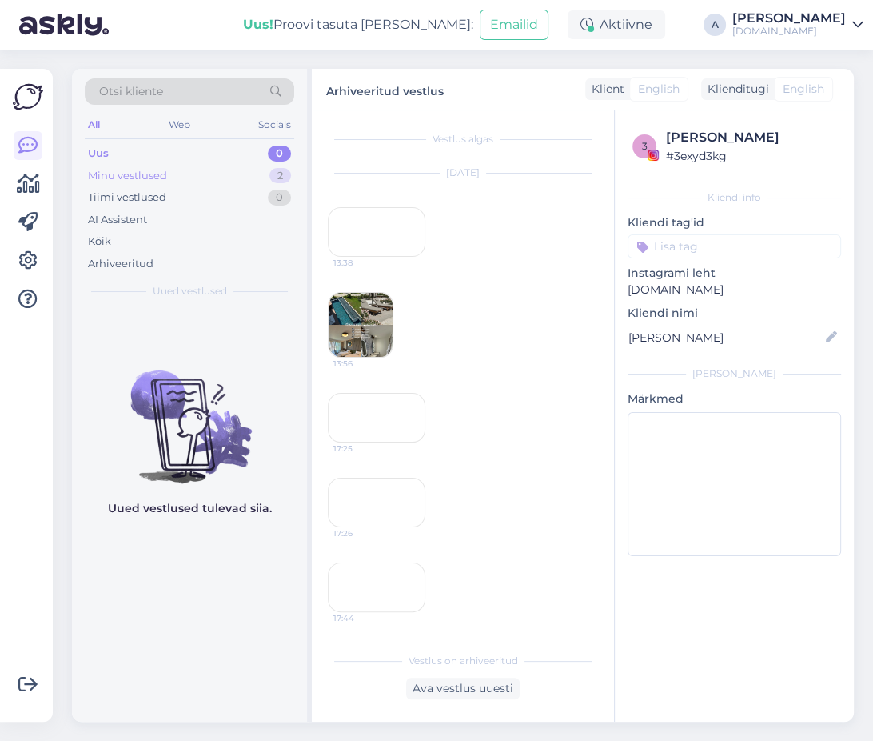
click at [226, 176] on div "Minu vestlused 2" at bounding box center [190, 176] width 210 height 22
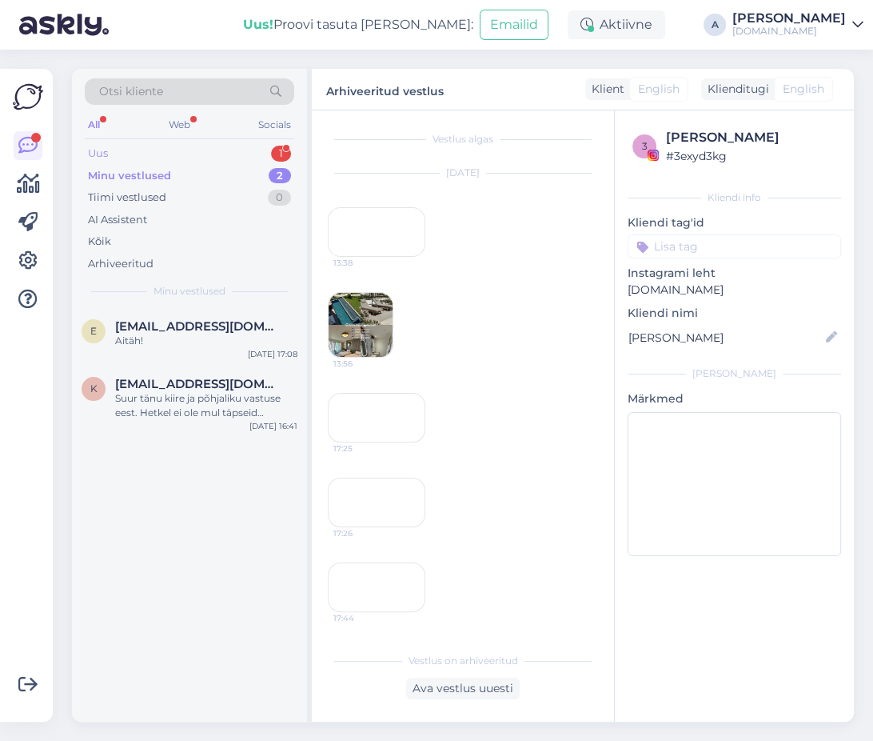
click at [203, 158] on div "Uus 1" at bounding box center [190, 153] width 210 height 22
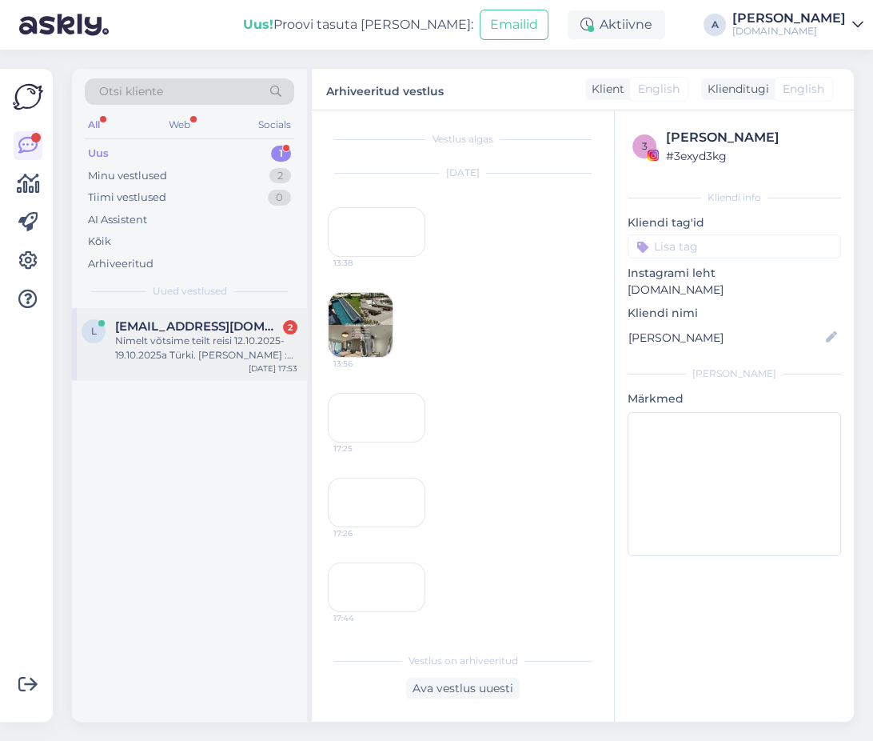
click at [228, 325] on span "[EMAIL_ADDRESS][DOMAIN_NAME]" at bounding box center [198, 326] width 166 height 14
